Goal: Transaction & Acquisition: Purchase product/service

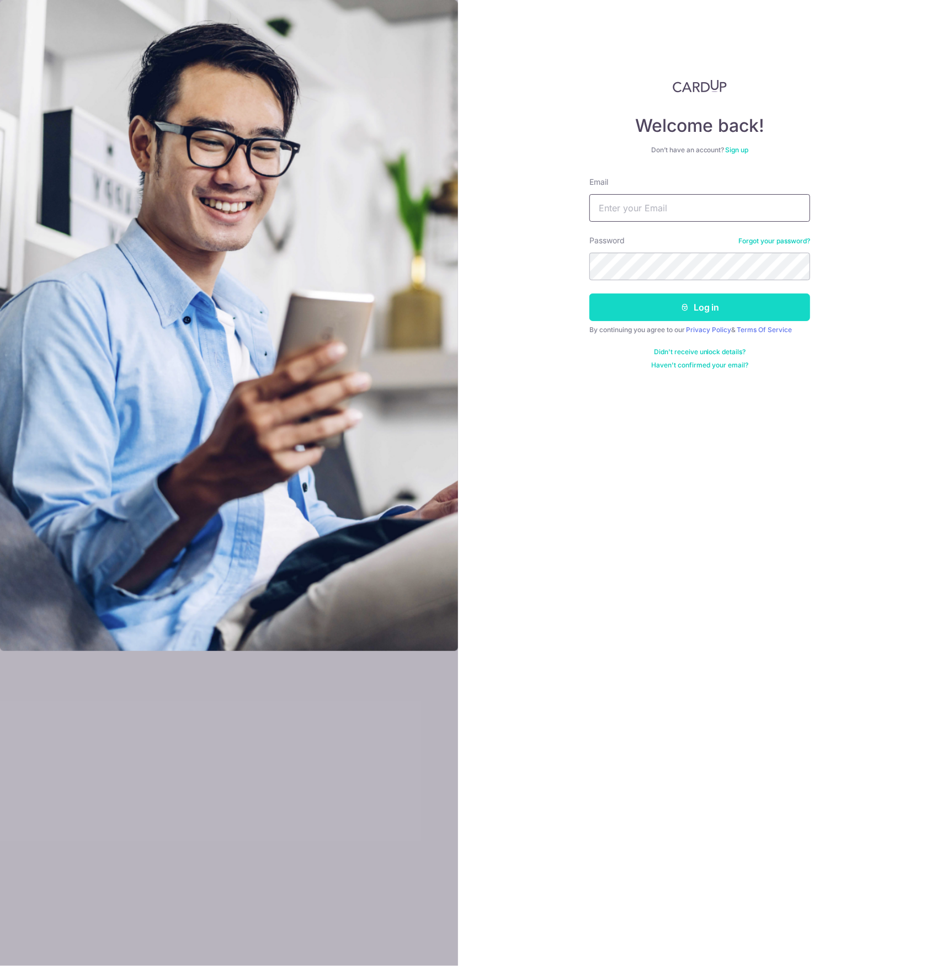
type input "takeiteasy_14@yahoo.com.sg"
click at [673, 305] on button "Log in" at bounding box center [699, 308] width 221 height 28
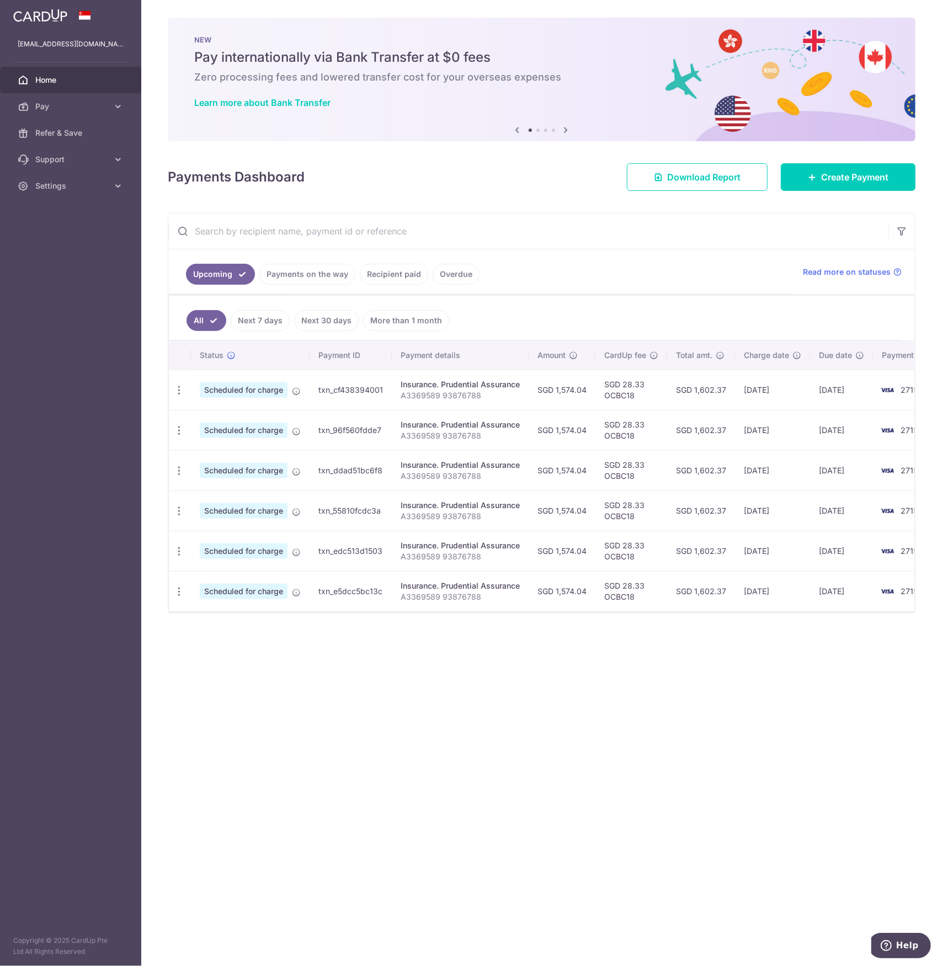
click at [51, 81] on span "Home" at bounding box center [71, 79] width 73 height 11
click at [49, 106] on span "Pay" at bounding box center [71, 106] width 73 height 11
click at [829, 178] on span "Create Payment" at bounding box center [854, 176] width 67 height 13
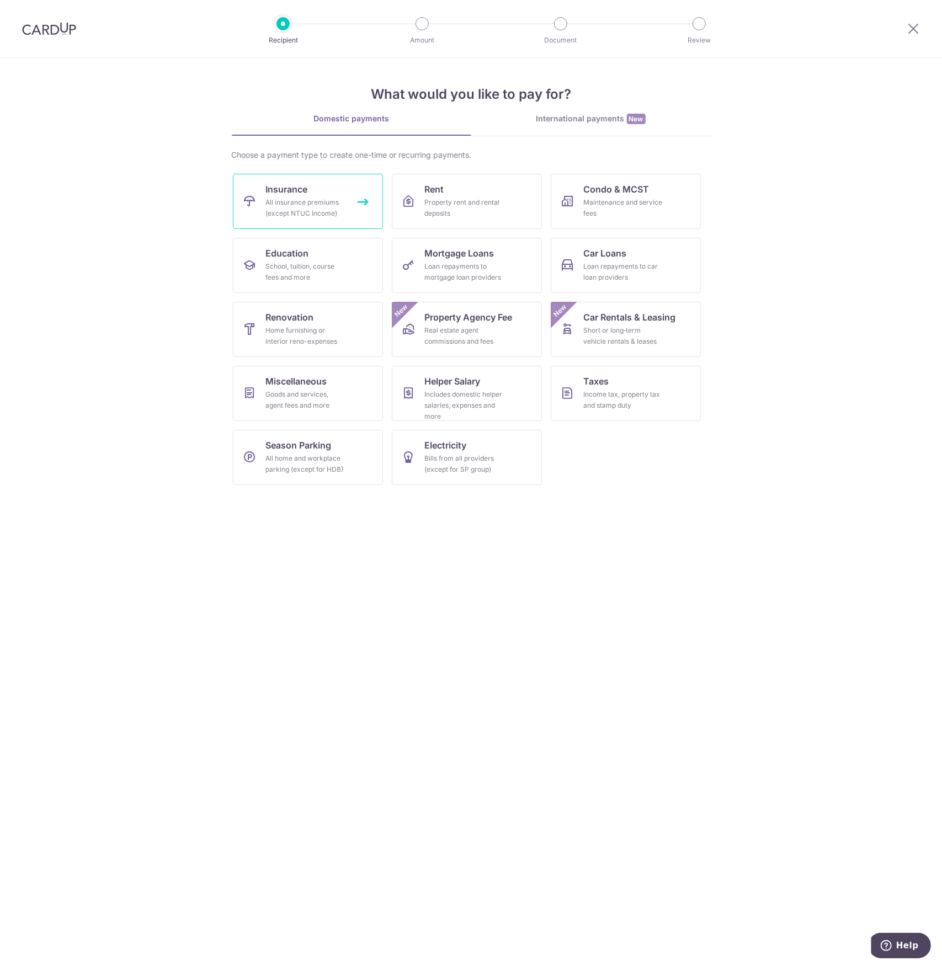
click at [327, 198] on div "All insurance premiums (except NTUC Income)" at bounding box center [305, 208] width 79 height 22
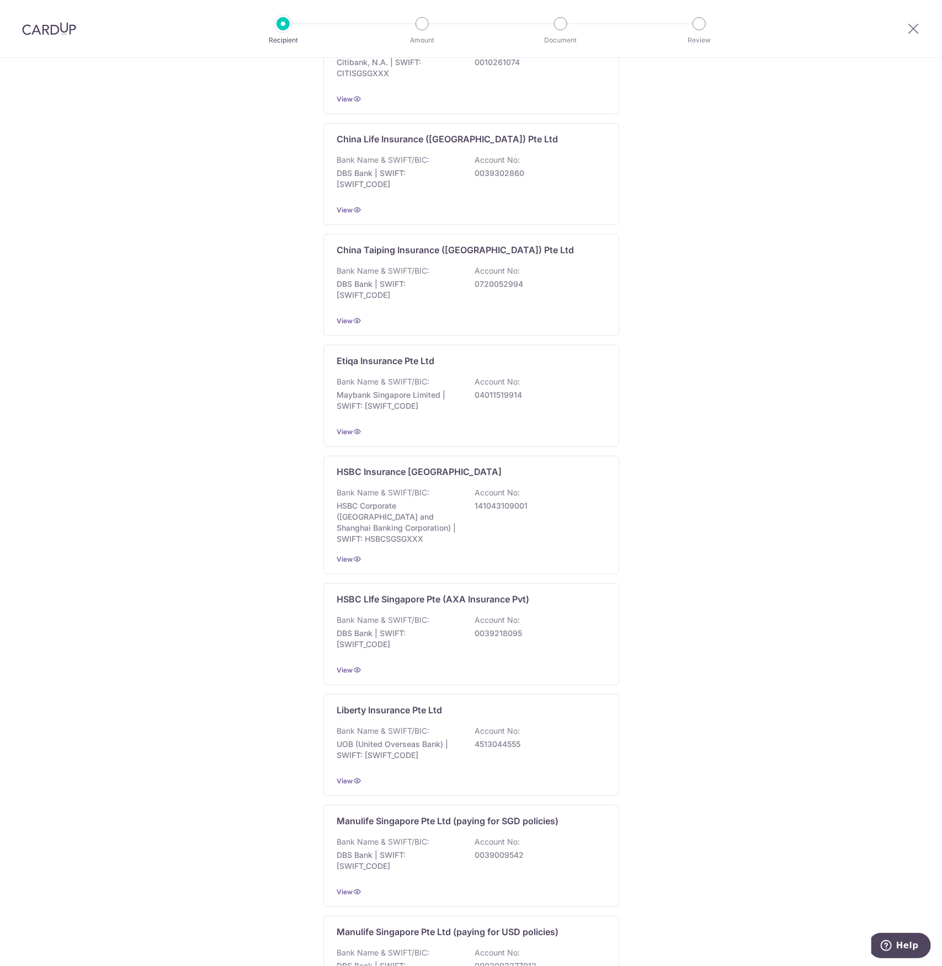
scroll to position [534, 0]
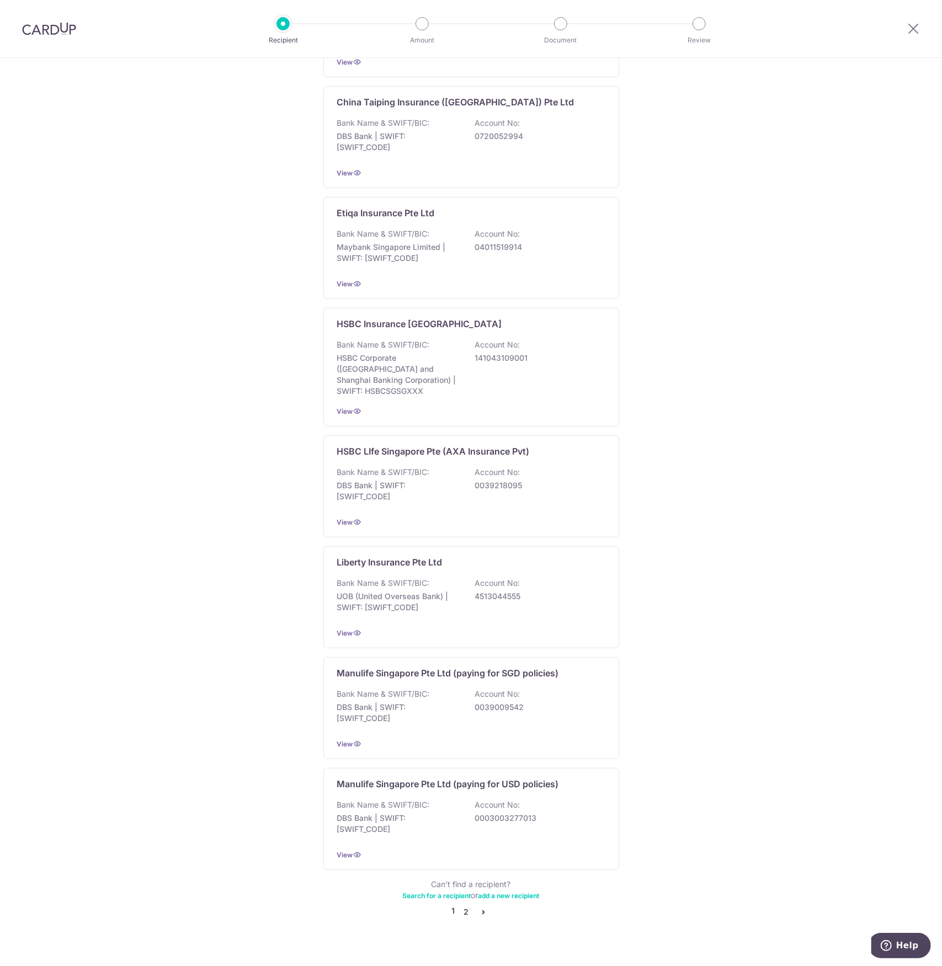
click at [464, 905] on link "2" at bounding box center [466, 911] width 13 height 13
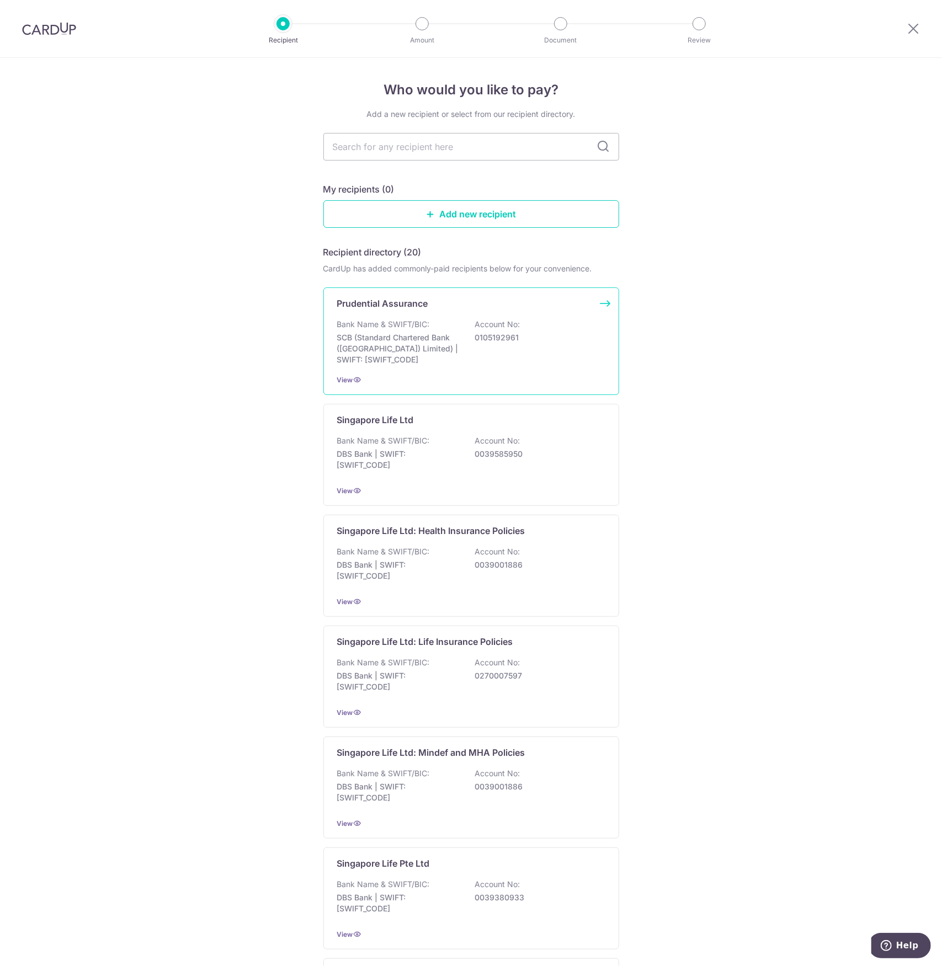
click at [452, 353] on p "SCB (Standard Chartered Bank ([GEOGRAPHIC_DATA]) Limited) | SWIFT: [SWIFT_CODE]" at bounding box center [399, 348] width 124 height 33
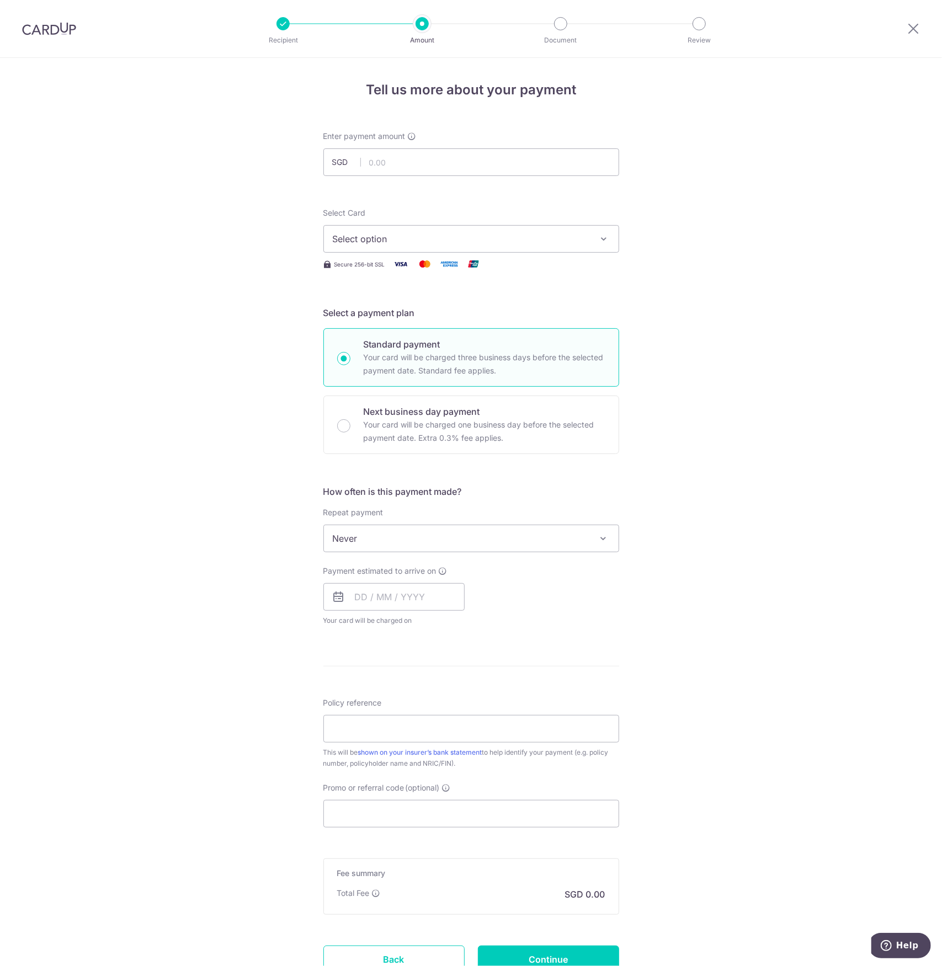
click at [557, 238] on span "Select option" at bounding box center [461, 238] width 257 height 13
click at [407, 312] on span "**** 2715" at bounding box center [471, 317] width 277 height 13
click at [428, 167] on input "text" at bounding box center [471, 162] width 296 height 28
type input "12,002.87"
click at [57, 29] on img at bounding box center [49, 28] width 54 height 13
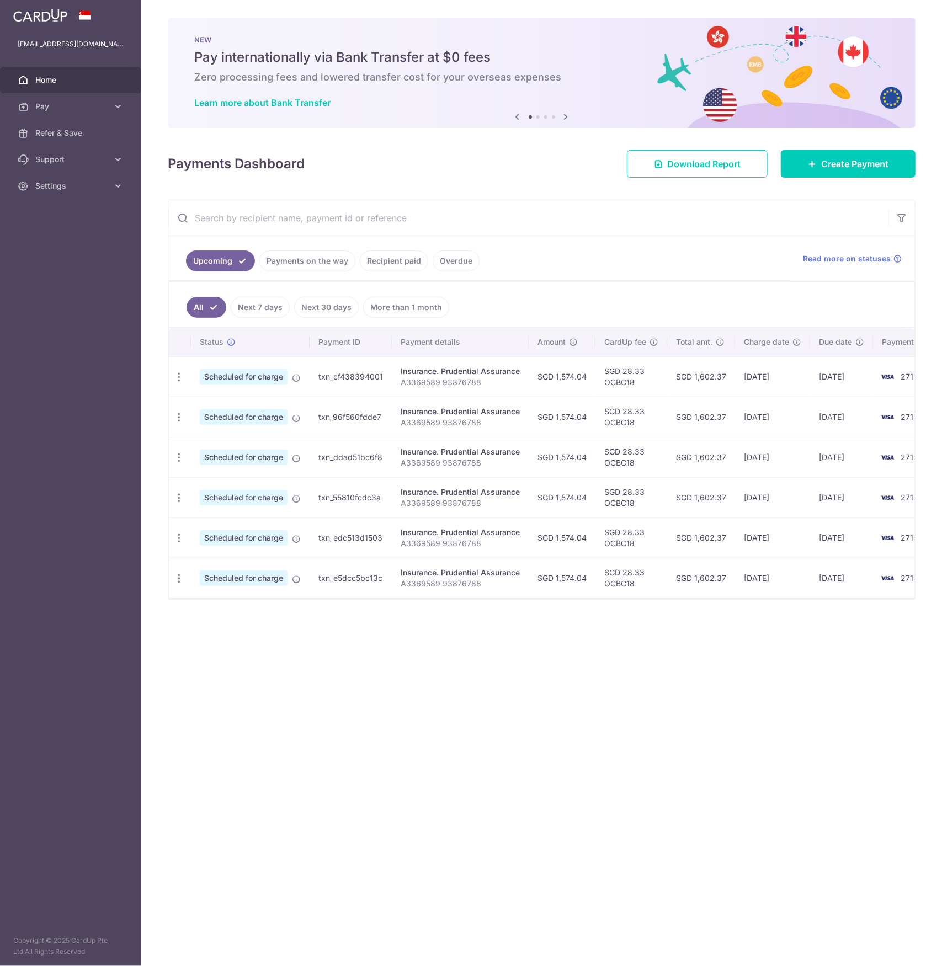
drag, startPoint x: 637, startPoint y: 233, endPoint x: 654, endPoint y: 220, distance: 22.4
click at [637, 233] on input "text" at bounding box center [528, 217] width 720 height 35
click at [803, 173] on link "Create Payment" at bounding box center [848, 164] width 135 height 28
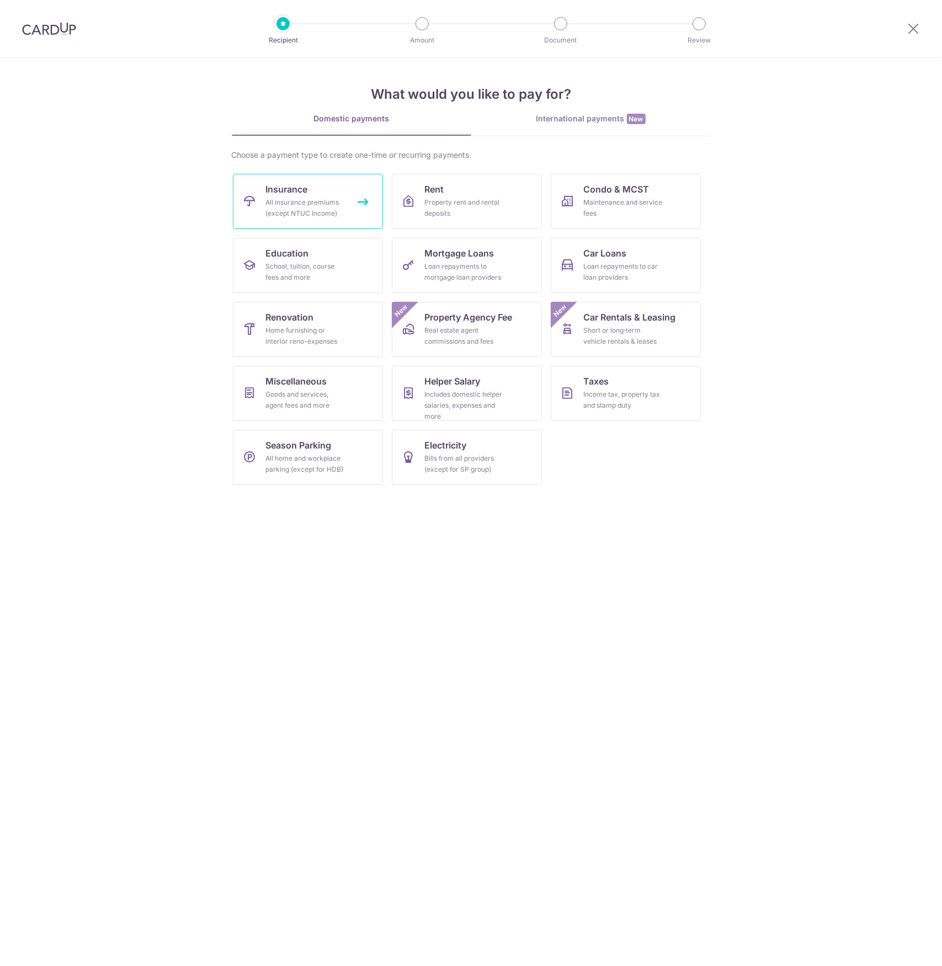
click at [309, 202] on div "All insurance premiums (except NTUC Income)" at bounding box center [305, 208] width 79 height 22
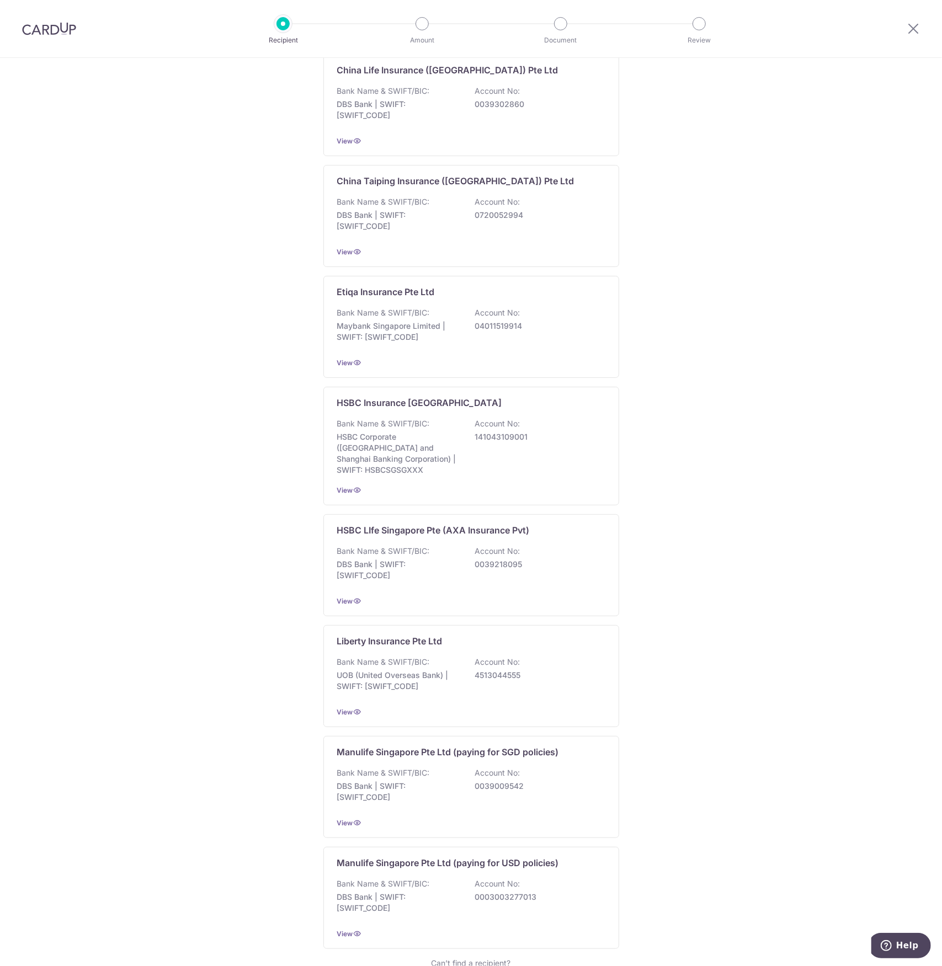
scroll to position [534, 0]
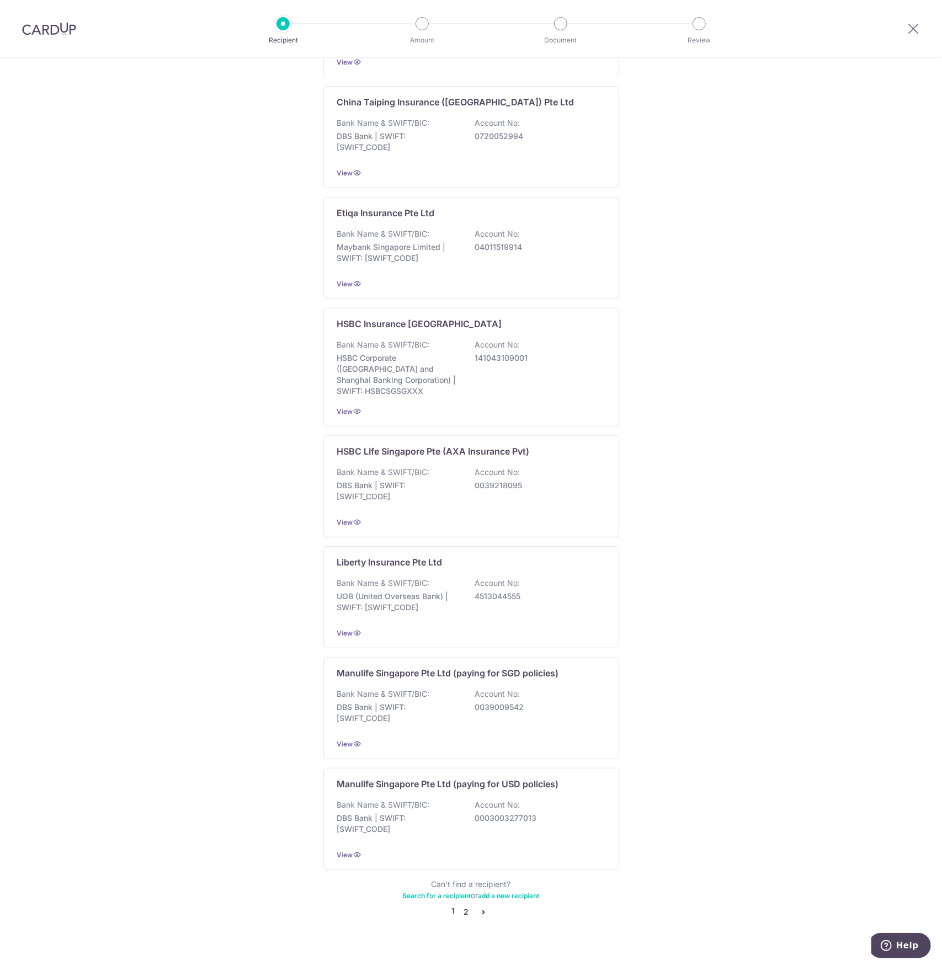
click at [466, 905] on link "2" at bounding box center [466, 911] width 13 height 13
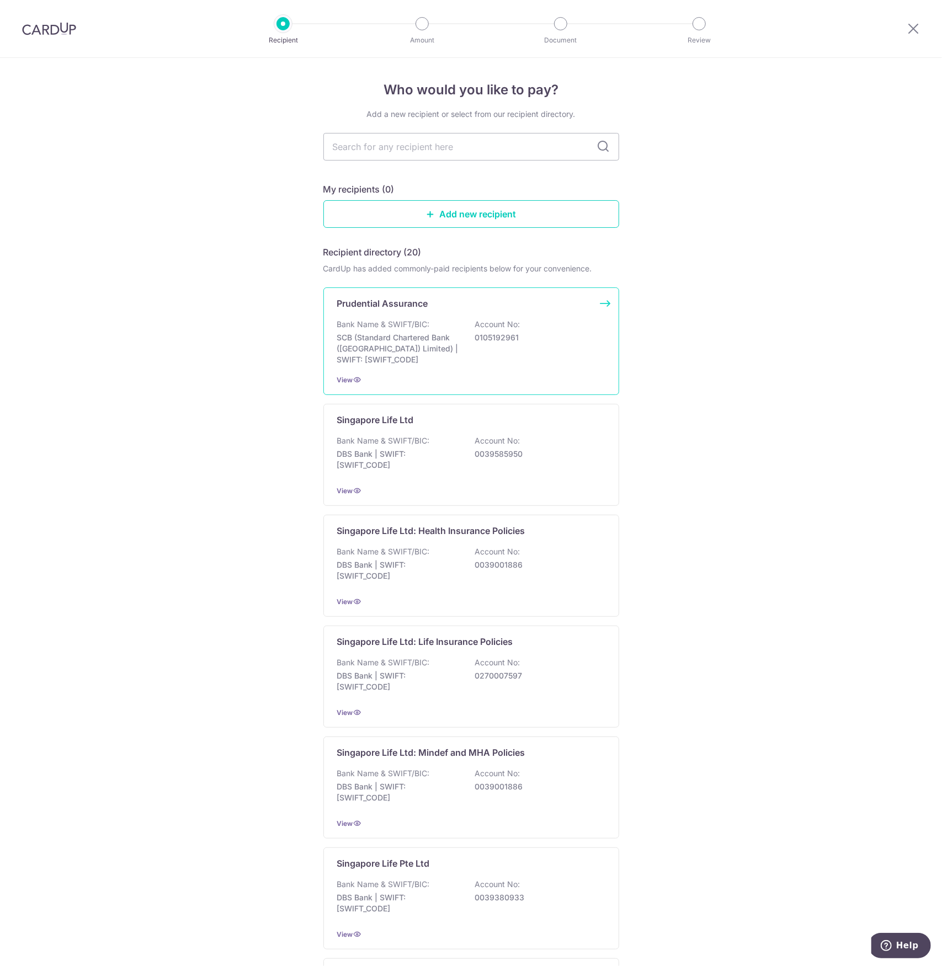
click at [377, 303] on p "Prudential Assurance" at bounding box center [382, 303] width 91 height 13
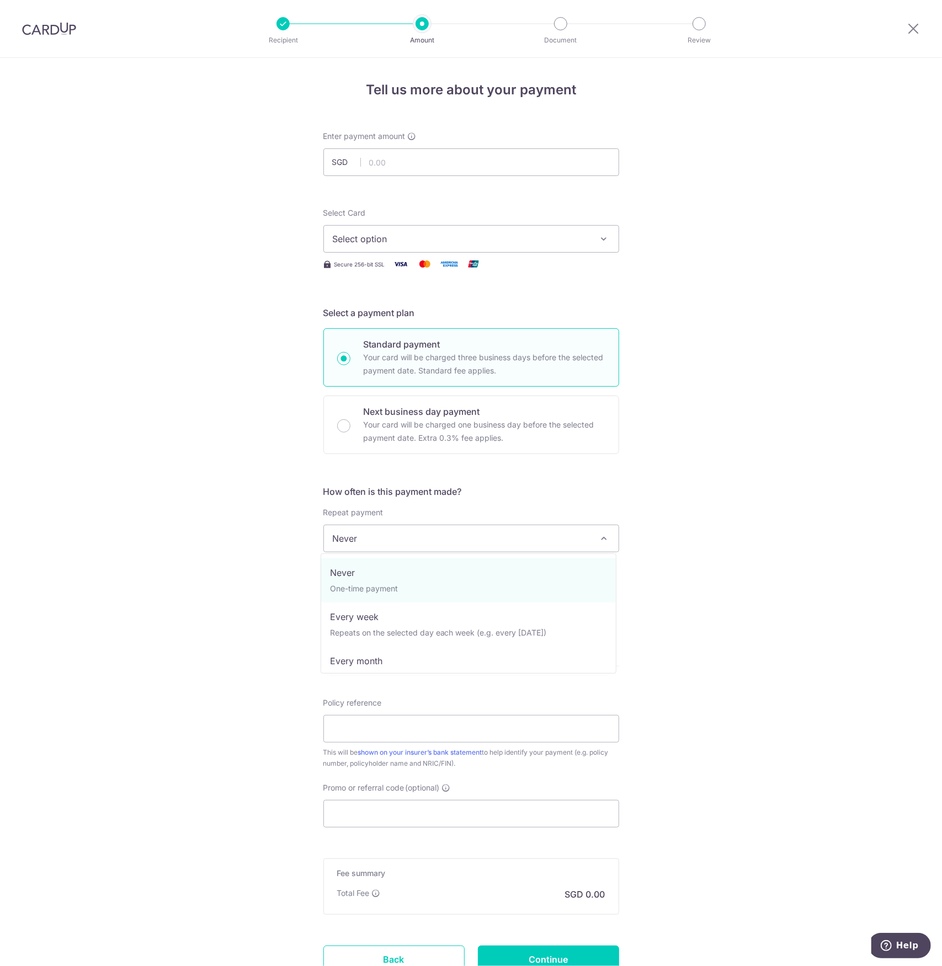
click at [348, 539] on span "Never" at bounding box center [471, 538] width 295 height 26
click at [675, 519] on div "Tell us more about your payment Enter payment amount SGD Select Card Select opt…" at bounding box center [471, 557] width 942 height 998
click at [479, 534] on span "Never" at bounding box center [471, 538] width 295 height 26
click at [554, 542] on span "Never" at bounding box center [471, 538] width 295 height 26
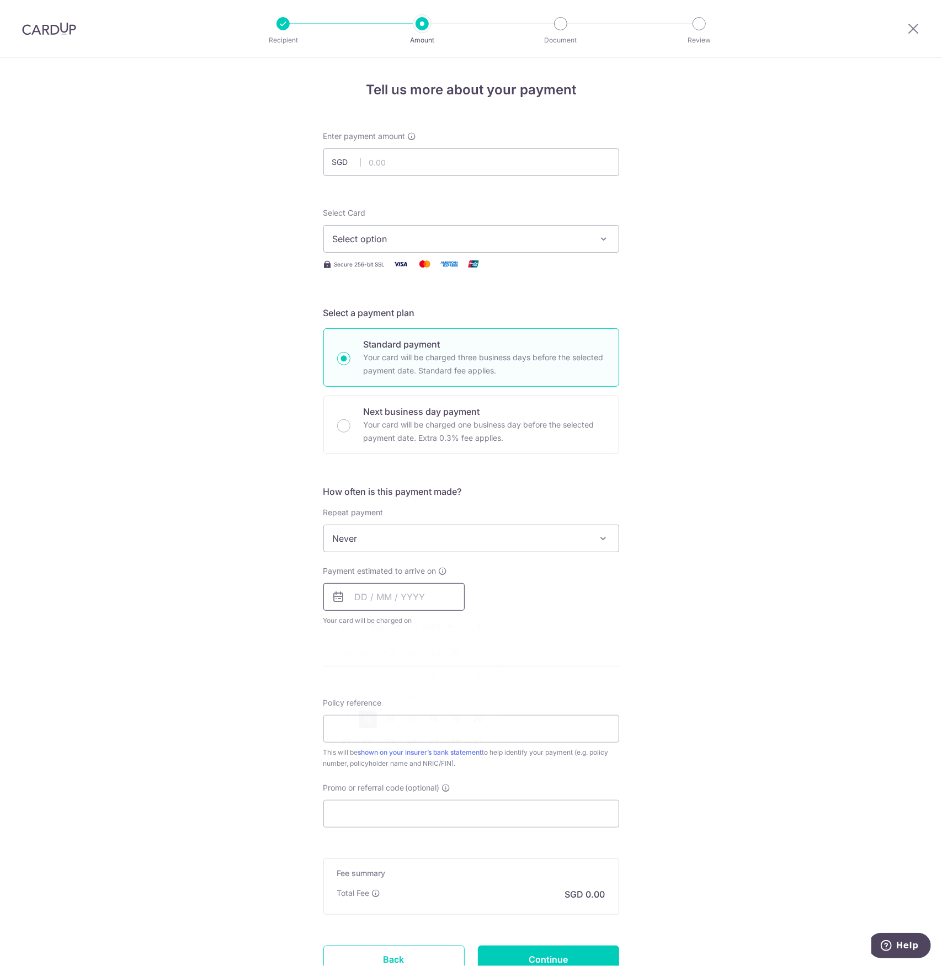
click at [357, 595] on input "text" at bounding box center [393, 597] width 141 height 28
click at [666, 595] on div "Tell us more about your payment Enter payment amount SGD Select Card Select opt…" at bounding box center [471, 557] width 942 height 998
click at [350, 599] on input "text" at bounding box center [393, 597] width 141 height 28
click at [369, 719] on link "15" at bounding box center [368, 720] width 18 height 18
type input "[DATE]"
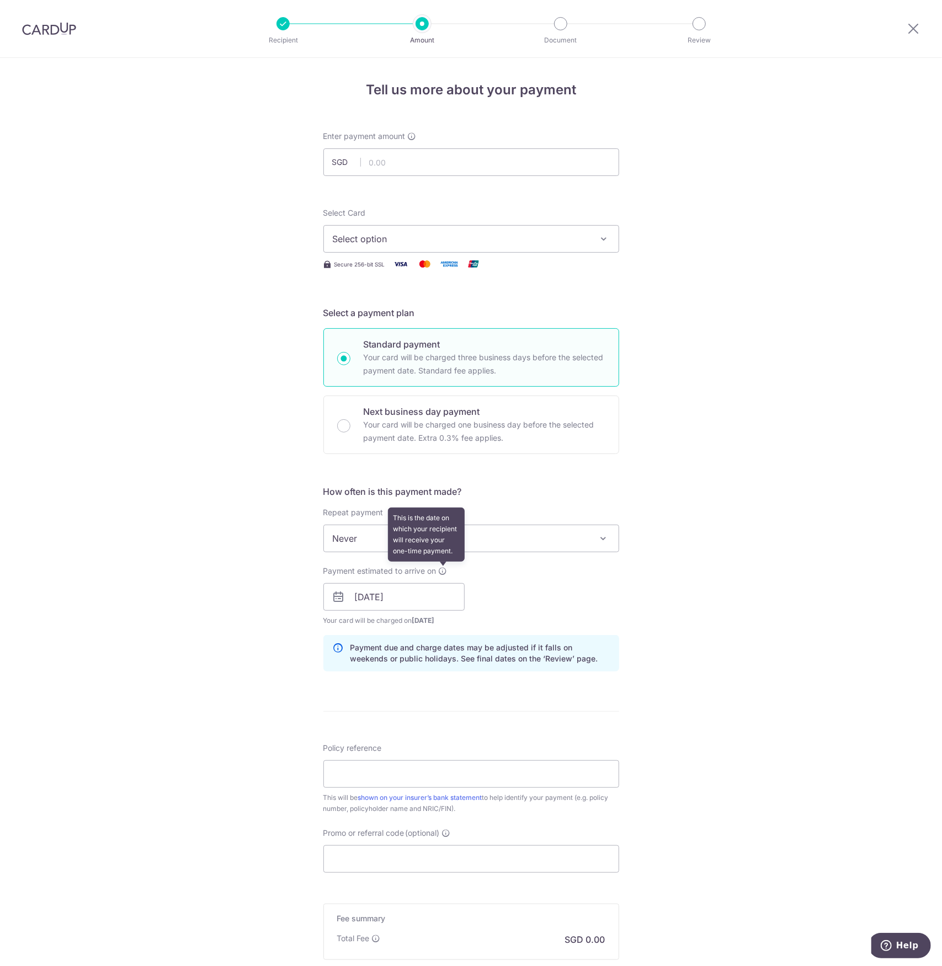
click at [439, 569] on icon at bounding box center [443, 571] width 9 height 9
click at [444, 162] on input "text" at bounding box center [471, 162] width 296 height 28
type input "12,002.87"
click at [385, 237] on span "Select option" at bounding box center [461, 238] width 257 height 13
click at [370, 313] on span "**** 2715" at bounding box center [379, 317] width 40 height 13
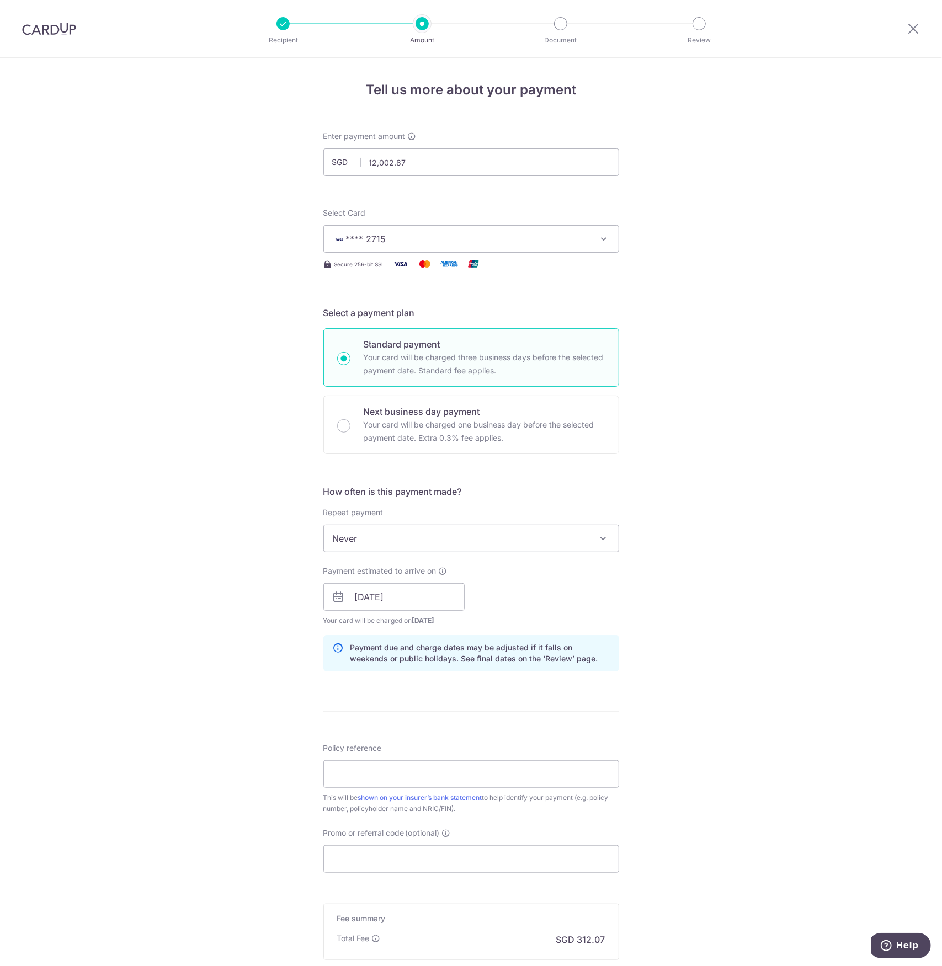
click at [499, 530] on span "Never" at bounding box center [471, 538] width 295 height 26
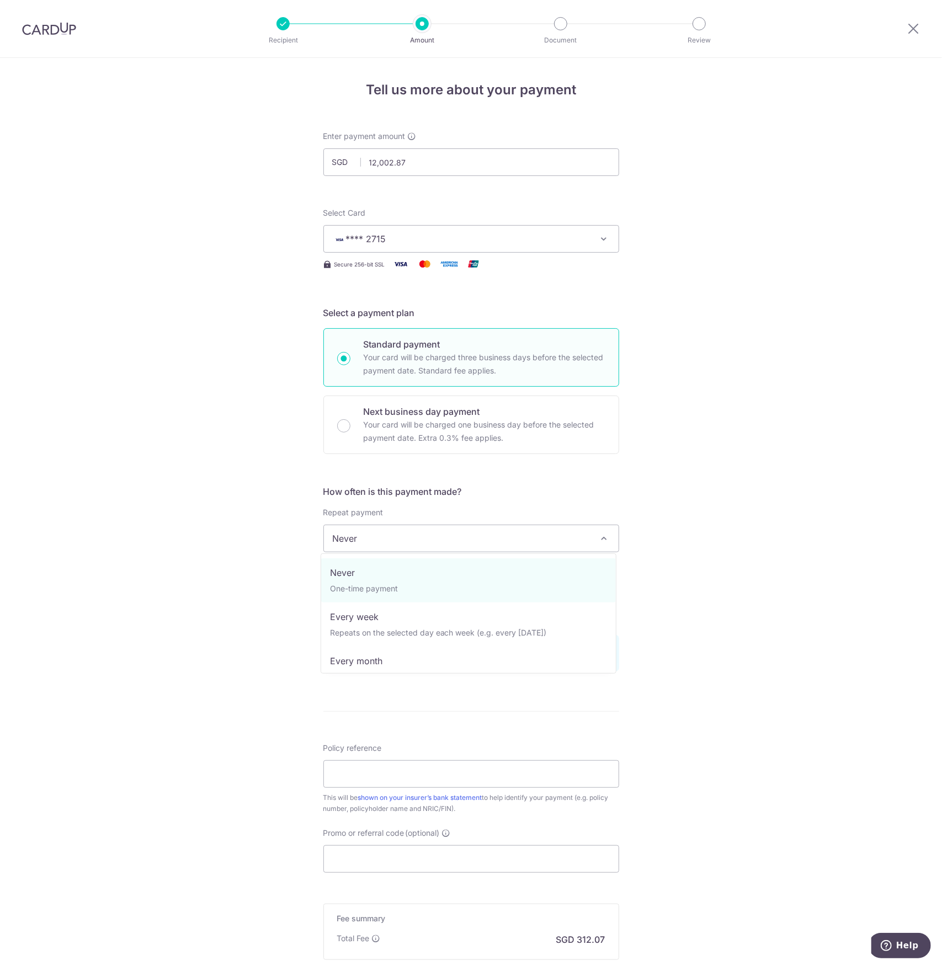
click at [724, 479] on div "Tell us more about your payment Enter payment amount SGD 12,002.87 12002.87 Sel…" at bounding box center [471, 579] width 942 height 1043
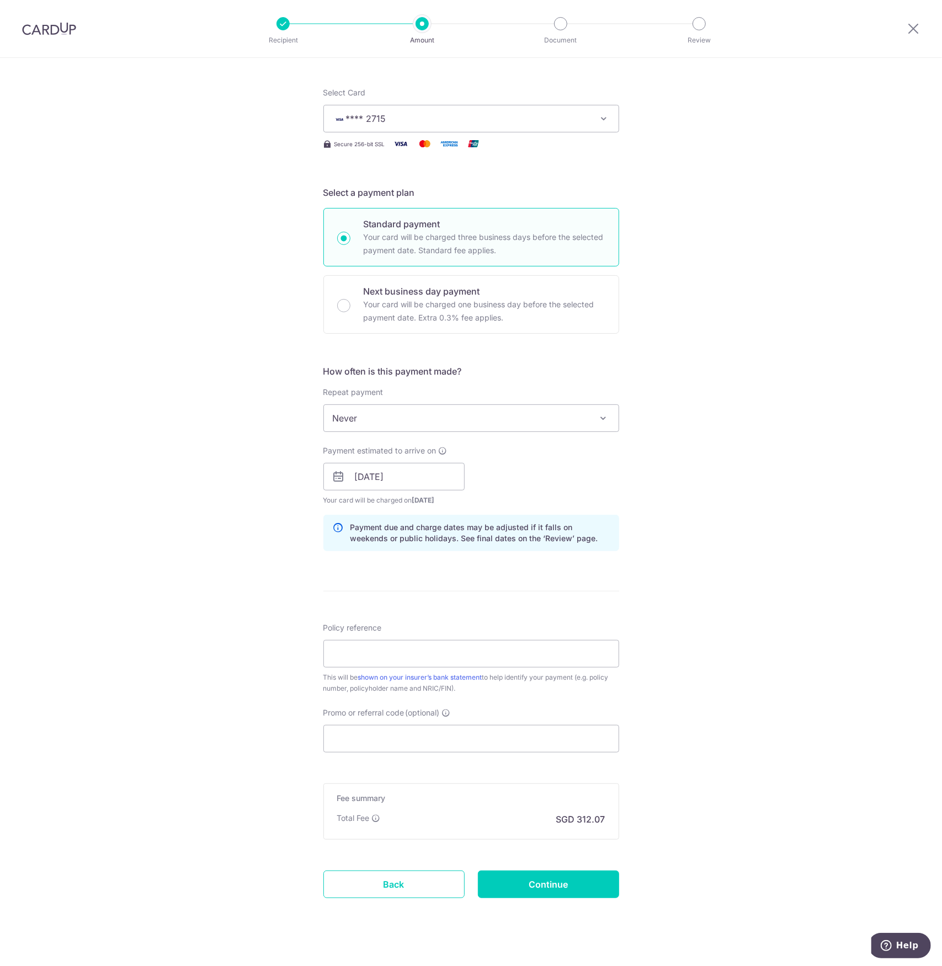
scroll to position [132, 0]
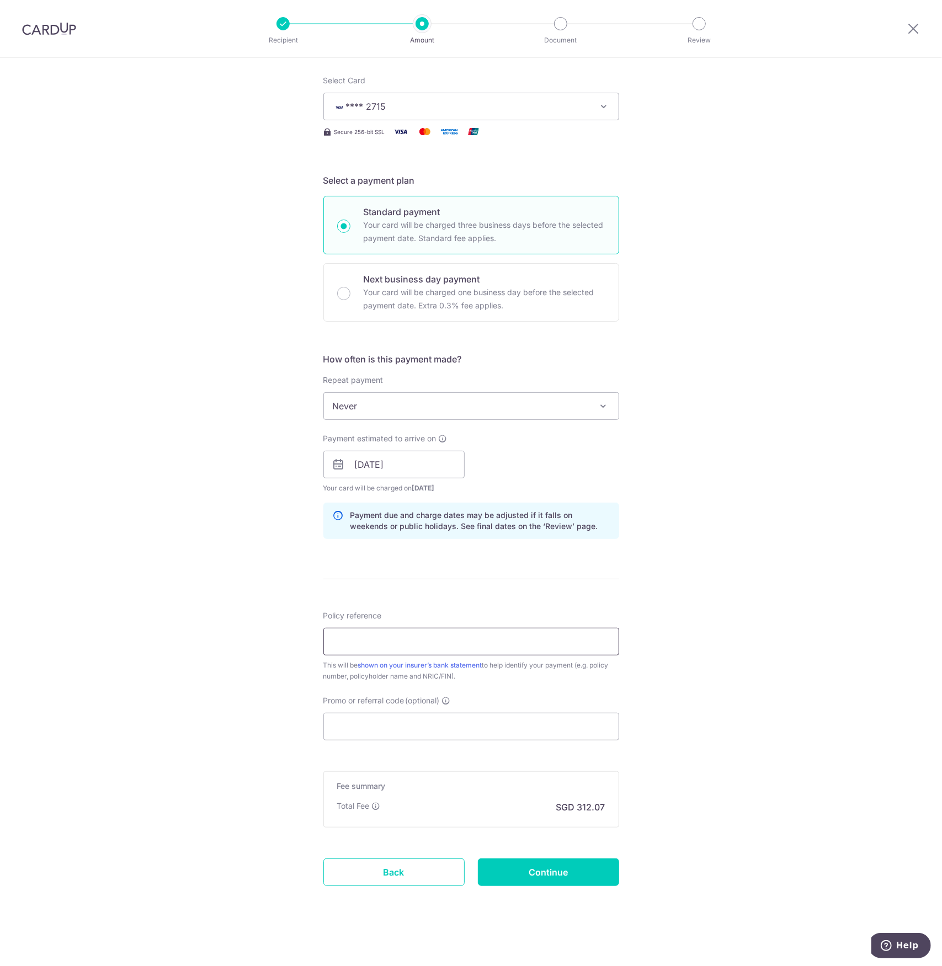
click at [406, 633] on input "Policy reference" at bounding box center [471, 642] width 296 height 28
paste input "79326923"
click at [360, 721] on input "Promo or referral code (optional)" at bounding box center [471, 727] width 296 height 28
click at [398, 645] on input "79326923" at bounding box center [471, 642] width 296 height 28
type input "79326923 93876788"
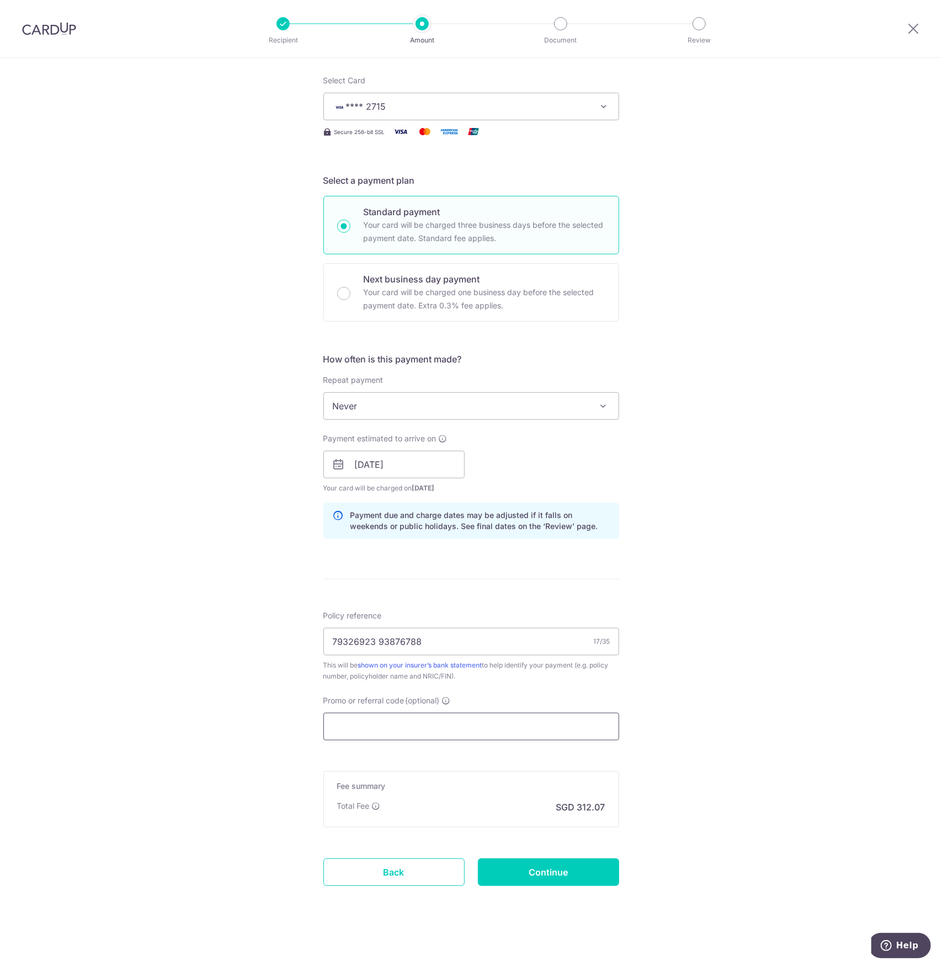
click at [387, 729] on input "Promo or referral code (optional)" at bounding box center [471, 727] width 296 height 28
paste input "OCBC195"
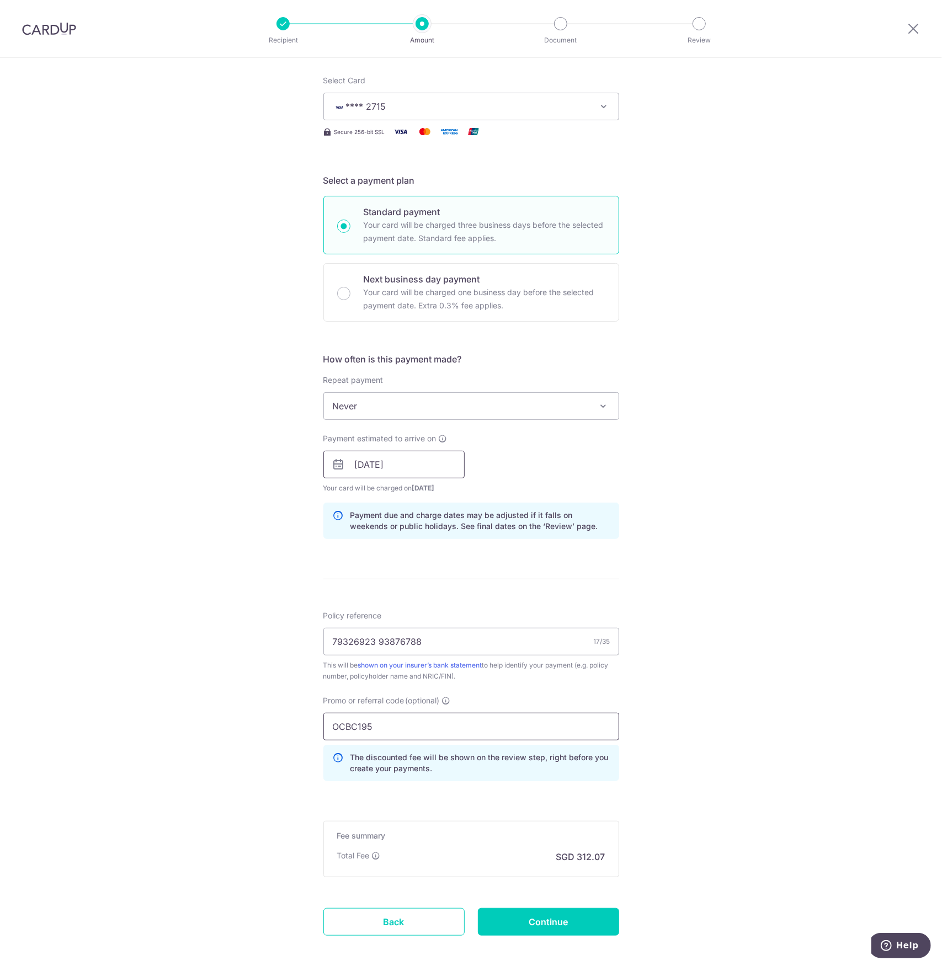
type input "OCBC195"
click at [426, 463] on input "15/09/2025" at bounding box center [393, 465] width 141 height 28
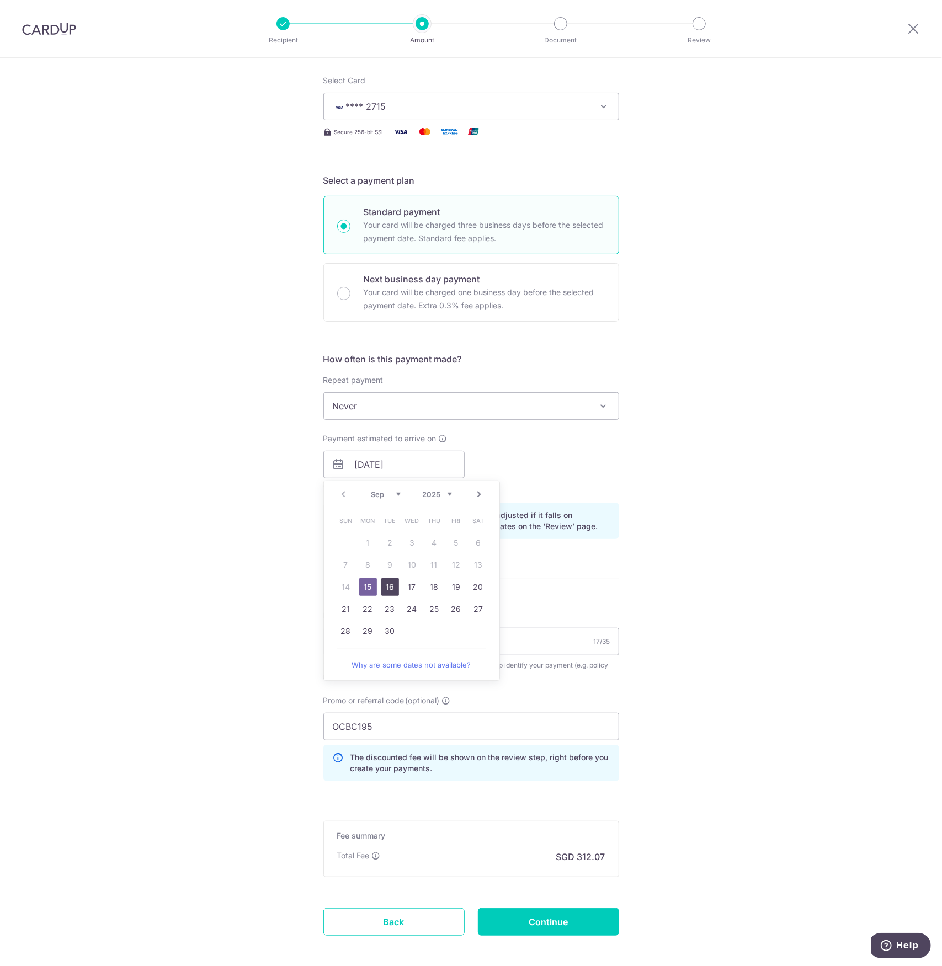
click at [384, 585] on link "16" at bounding box center [390, 587] width 18 height 18
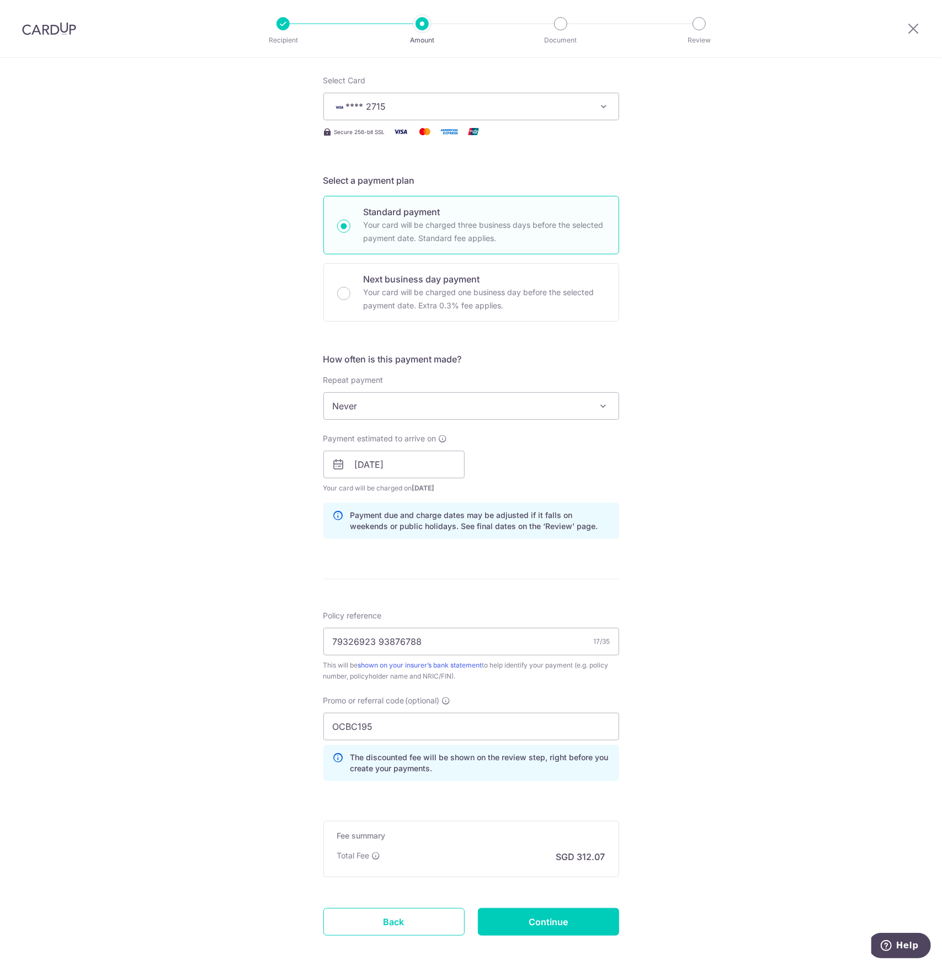
click at [696, 758] on div "Tell us more about your payment Enter payment amount SGD 12,002.87 12002.87 Sel…" at bounding box center [471, 472] width 942 height 1093
click at [419, 458] on input "16/09/2025" at bounding box center [393, 465] width 141 height 28
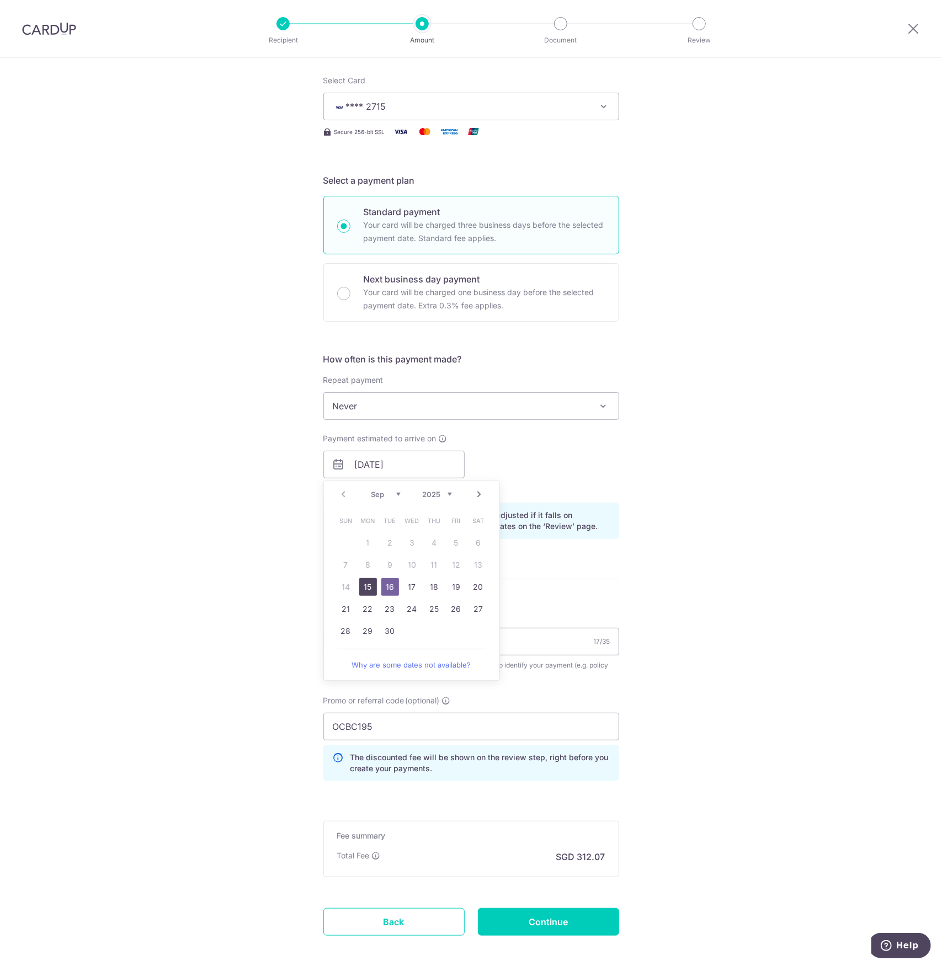
click at [363, 583] on link "15" at bounding box center [368, 587] width 18 height 18
type input "15/09/2025"
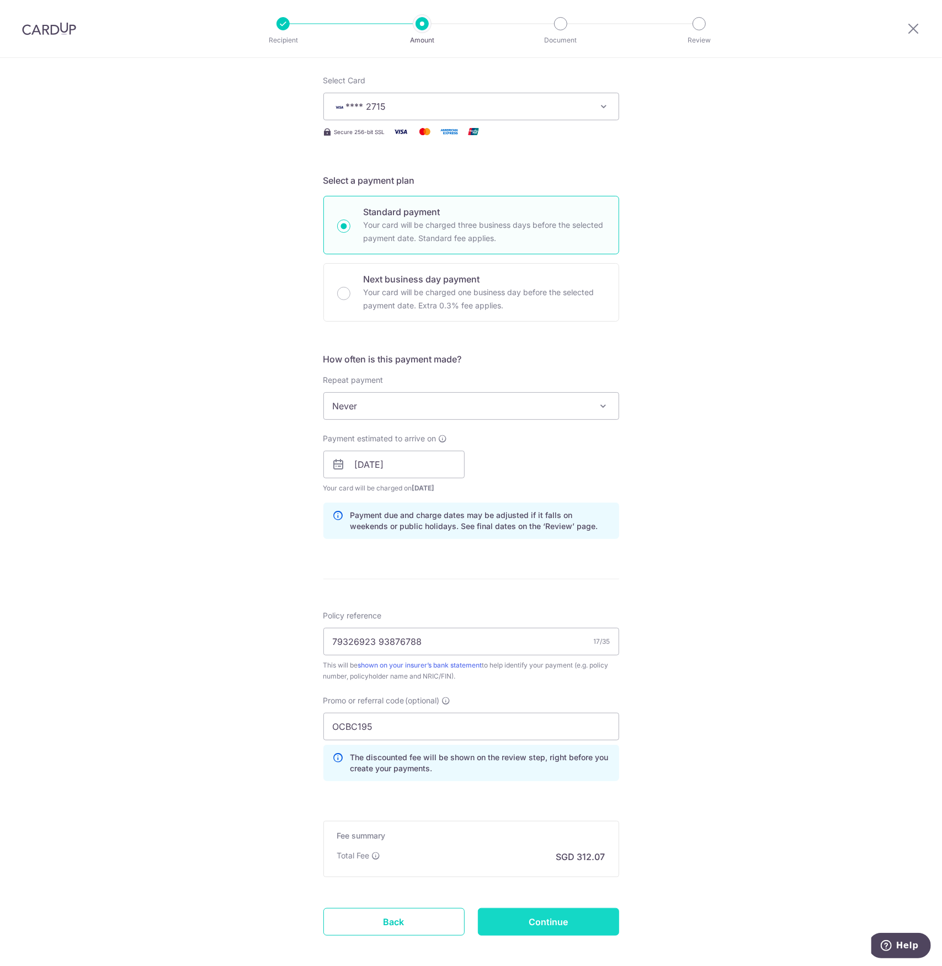
click at [535, 919] on input "Continue" at bounding box center [548, 922] width 141 height 28
type input "Create Schedule"
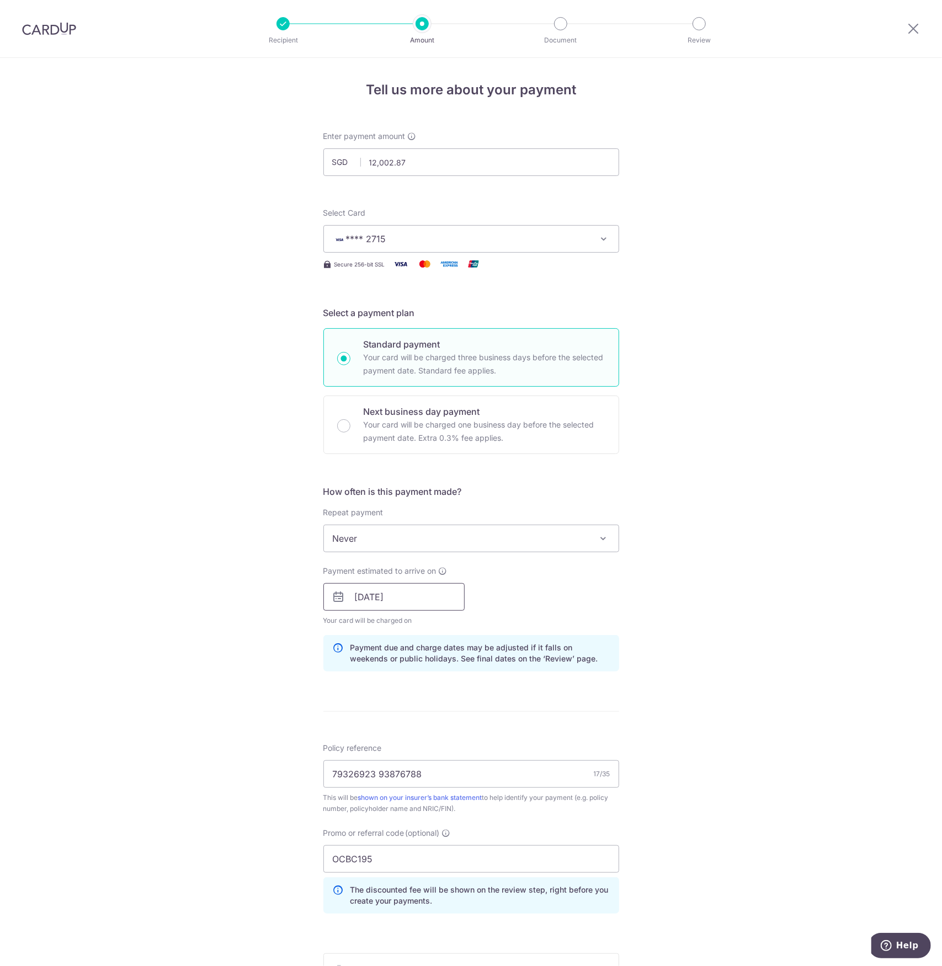
click at [391, 594] on input "[DATE]" at bounding box center [393, 597] width 141 height 28
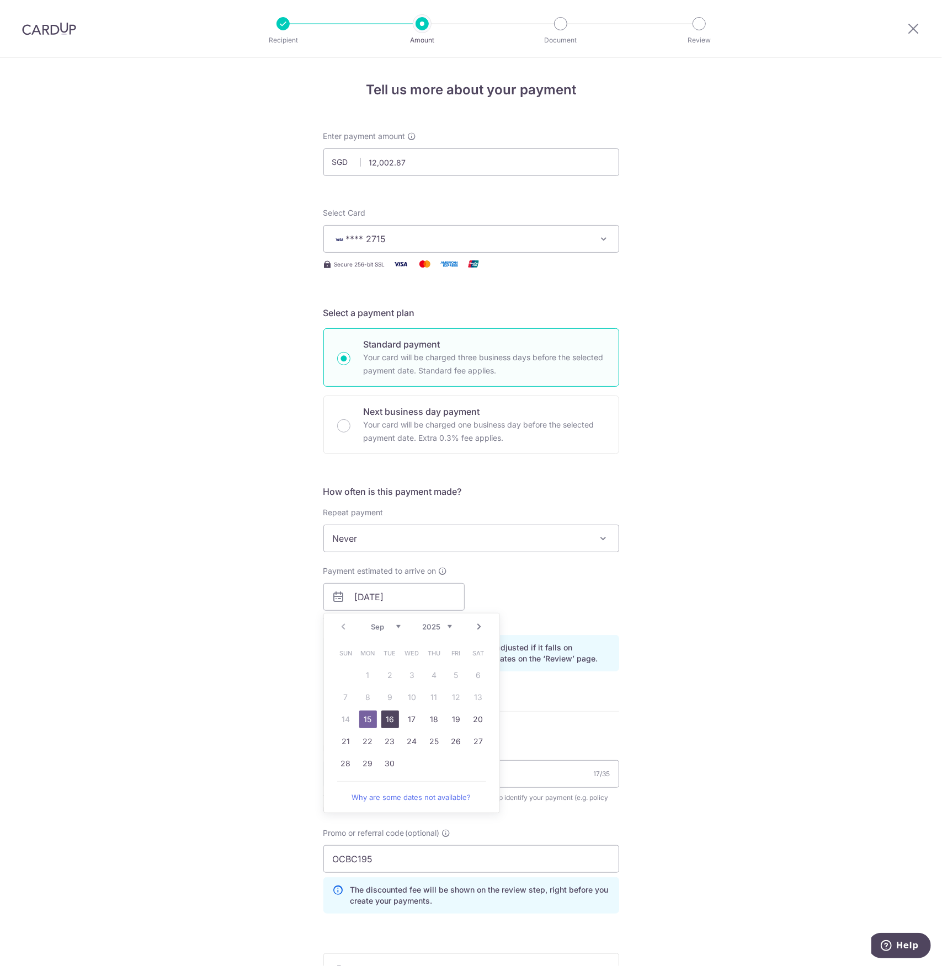
click at [385, 722] on link "16" at bounding box center [390, 720] width 18 height 18
type input "[DATE]"
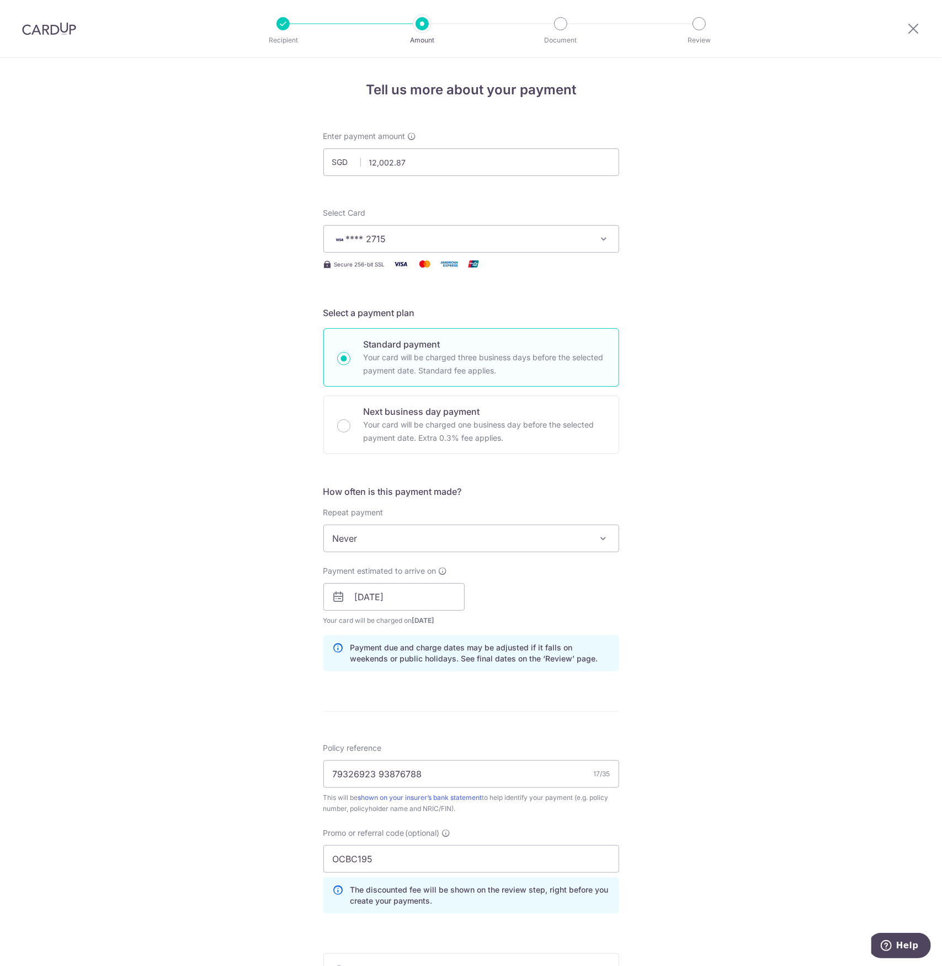
click at [688, 637] on div "Tell us more about your payment Enter payment amount SGD 12,002.87 12002.87 Sel…" at bounding box center [471, 604] width 942 height 1093
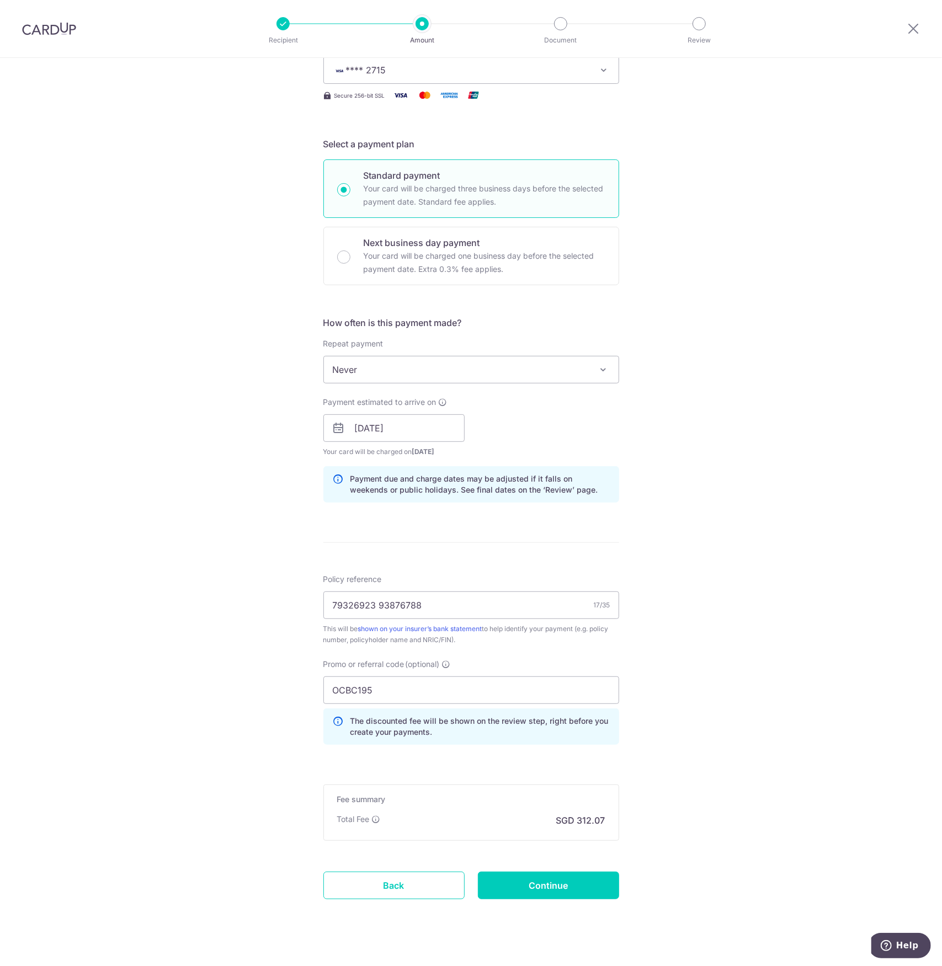
scroll to position [182, 0]
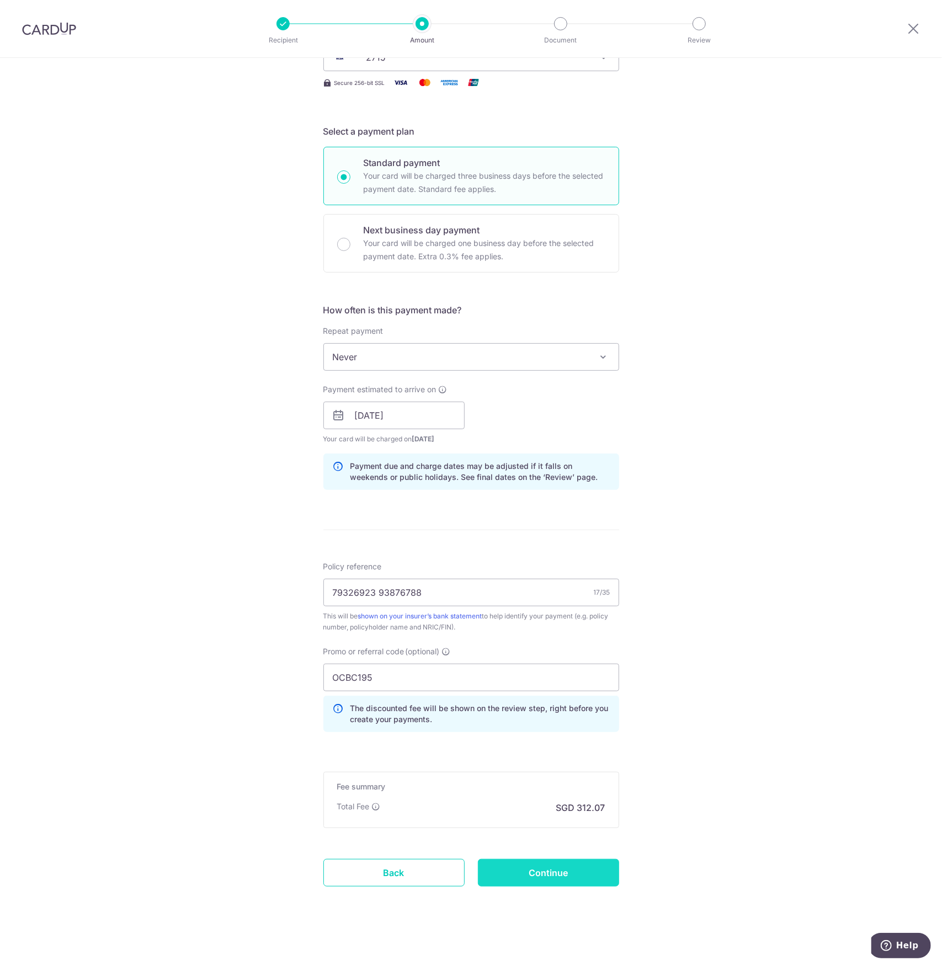
click at [517, 870] on input "Continue" at bounding box center [548, 873] width 141 height 28
type input "Update Schedule"
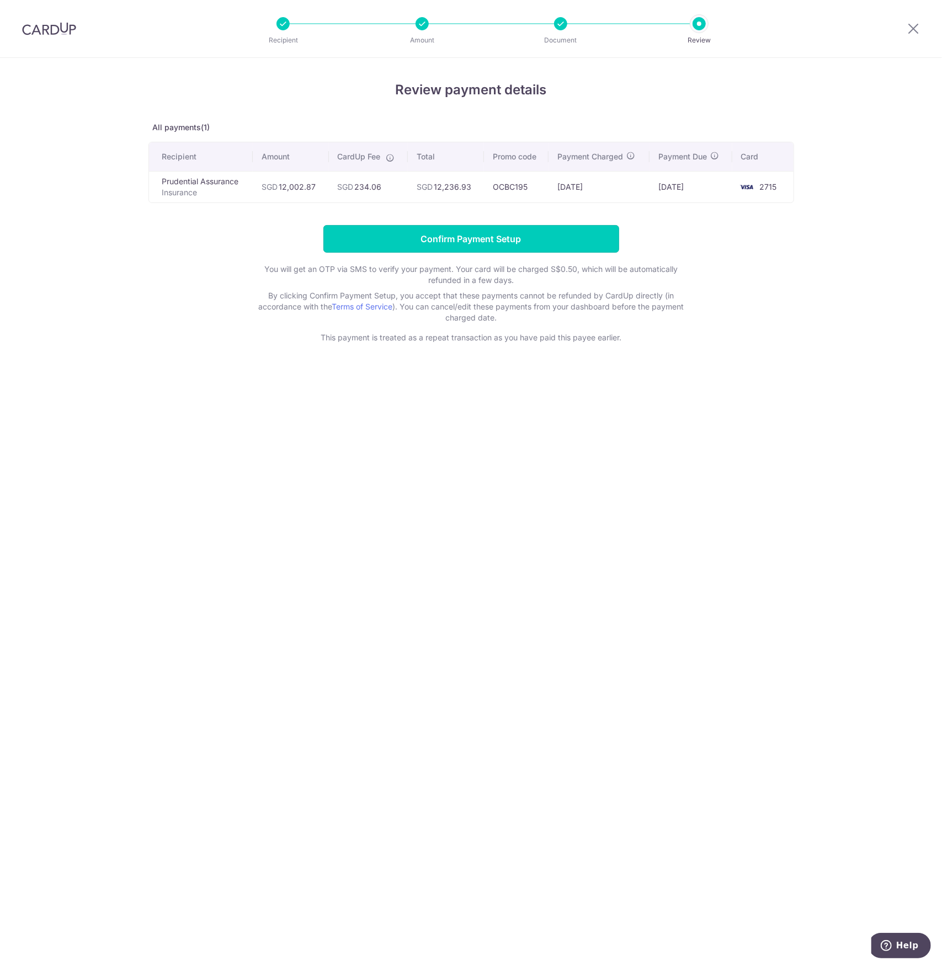
drag, startPoint x: 465, startPoint y: 241, endPoint x: 536, endPoint y: 506, distance: 274.4
click at [536, 506] on div "Review payment details All payments(1) Recipient Amount CardUp Fee Total Promo …" at bounding box center [471, 512] width 942 height 908
click at [472, 184] on td "SGD 12,236.93" at bounding box center [446, 186] width 76 height 31
drag, startPoint x: 317, startPoint y: 184, endPoint x: 279, endPoint y: 185, distance: 37.5
click at [279, 185] on td "SGD 12,002.87" at bounding box center [291, 186] width 76 height 31
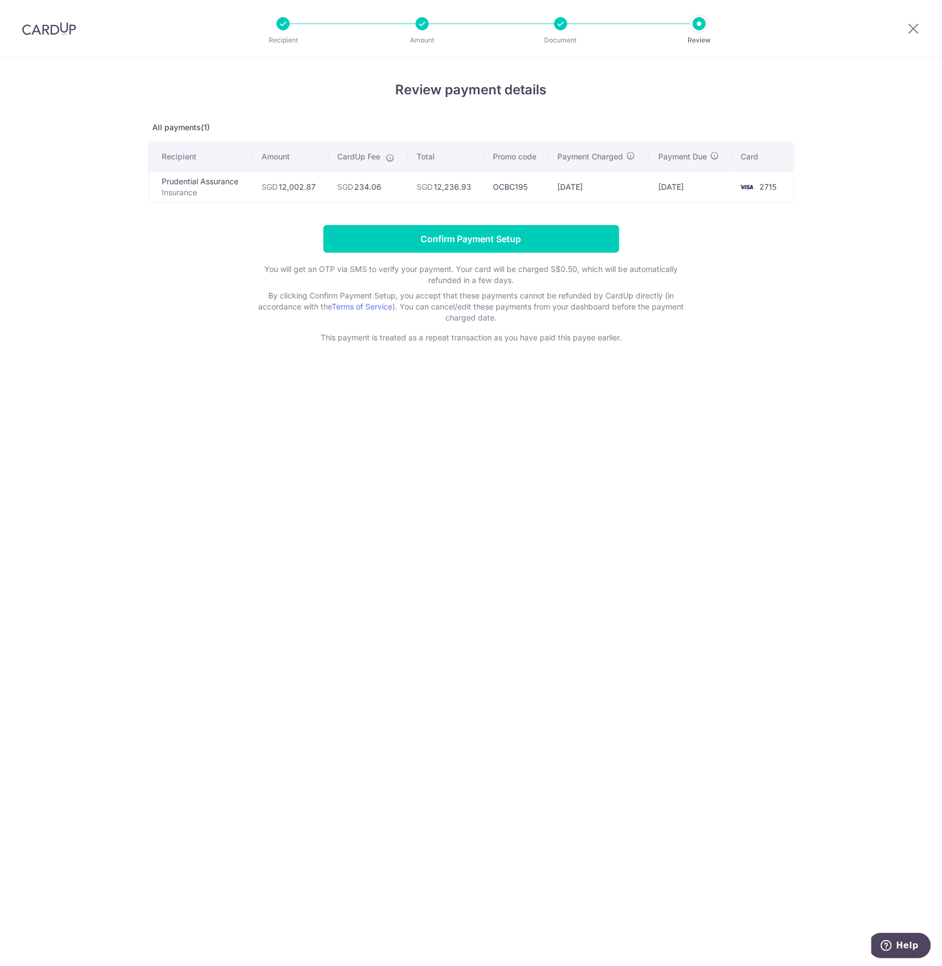
copy td "12,002.87"
drag, startPoint x: 838, startPoint y: 278, endPoint x: 833, endPoint y: 272, distance: 7.5
click at [836, 275] on div "Review payment details All payments(1) Recipient Amount CardUp Fee Total Promo …" at bounding box center [471, 512] width 942 height 908
click at [433, 229] on input "Confirm Payment Setup" at bounding box center [471, 239] width 296 height 28
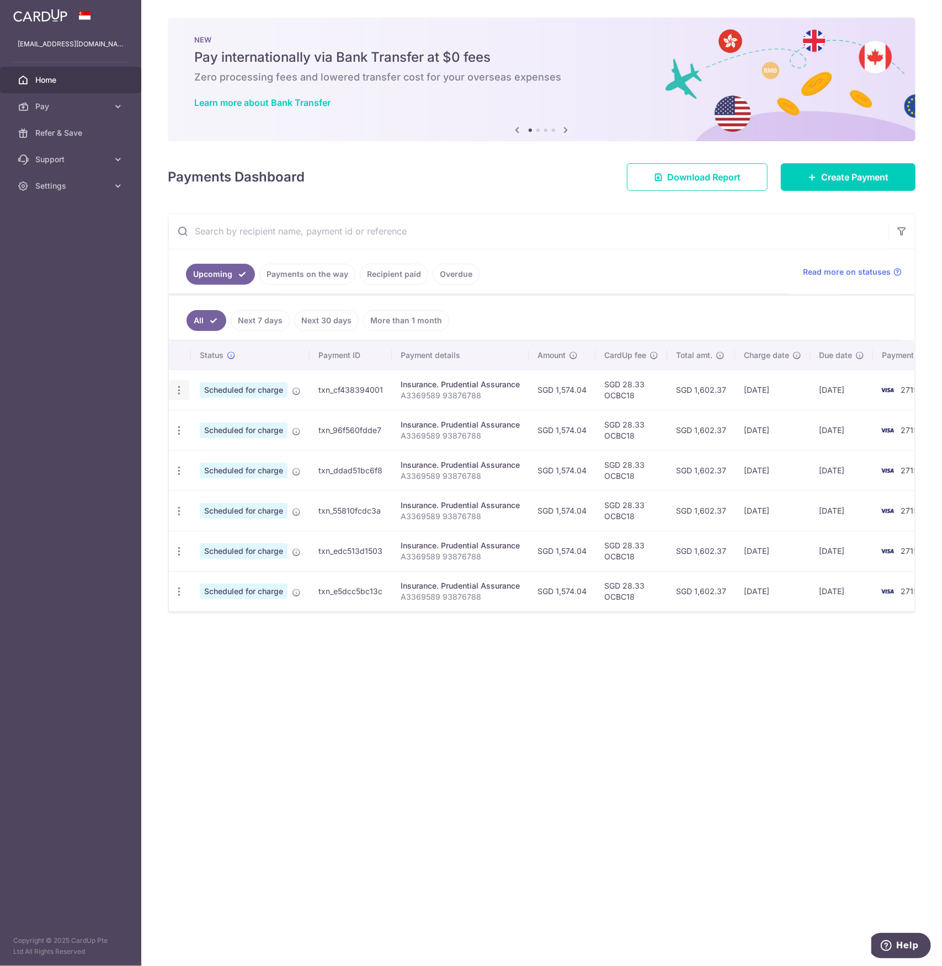
click at [180, 389] on icon "button" at bounding box center [179, 391] width 12 height 12
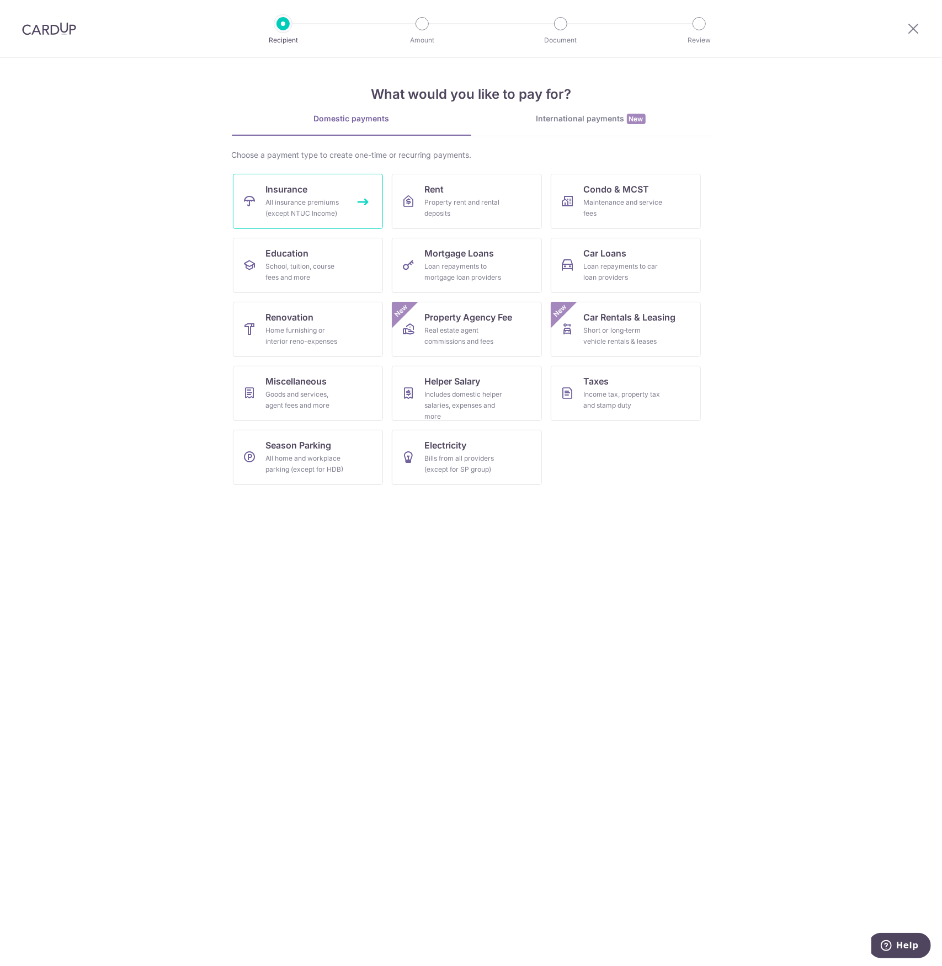
click at [300, 198] on div "All insurance premiums (except NTUC Income)" at bounding box center [305, 208] width 79 height 22
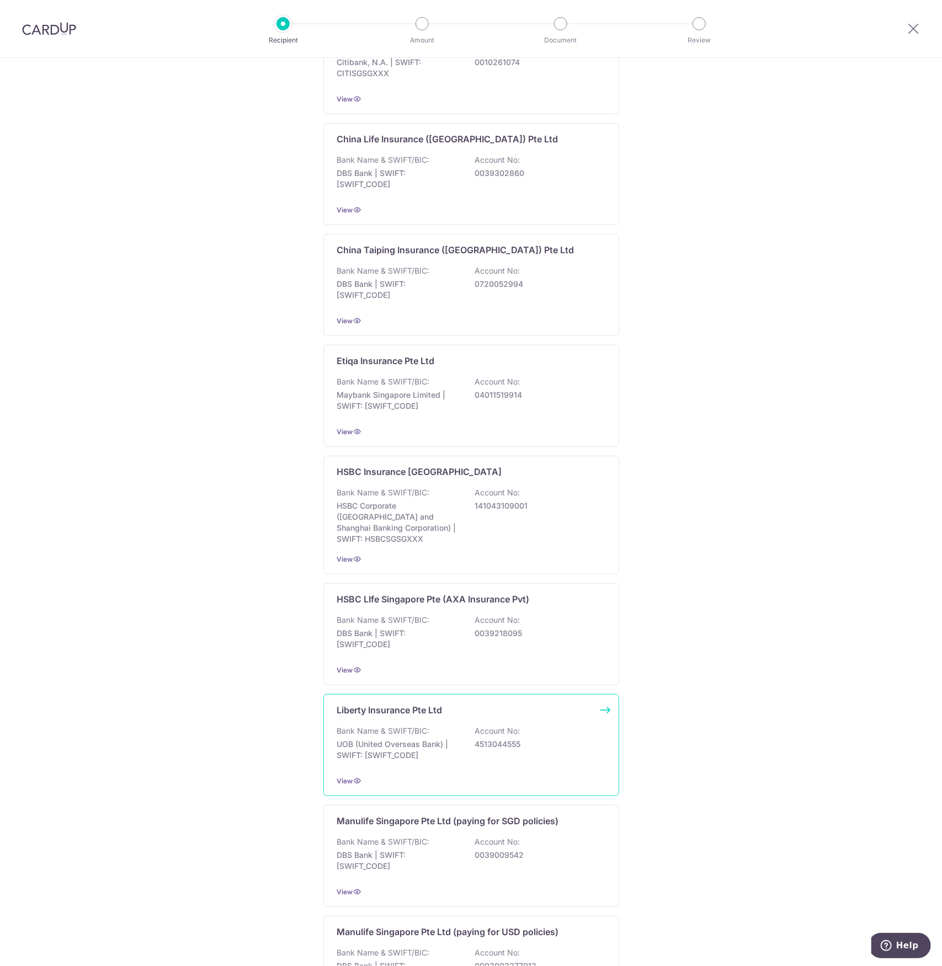
scroll to position [534, 0]
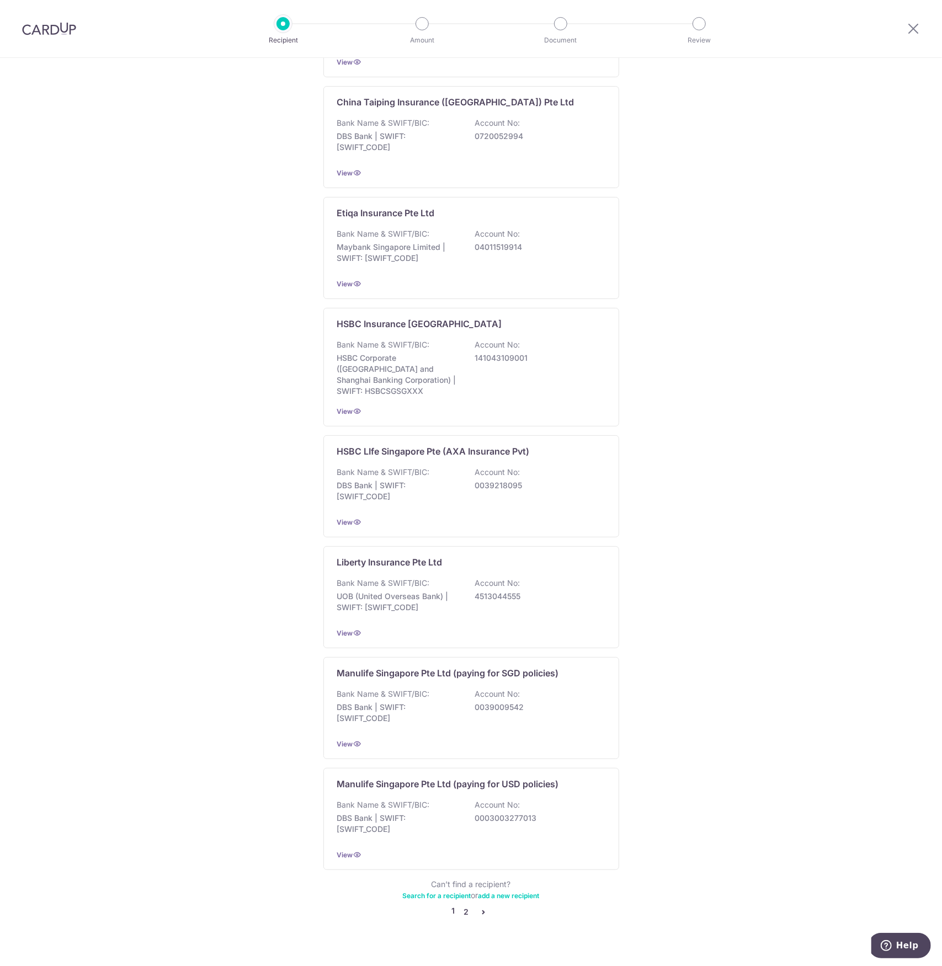
click at [460, 905] on link "2" at bounding box center [466, 911] width 13 height 13
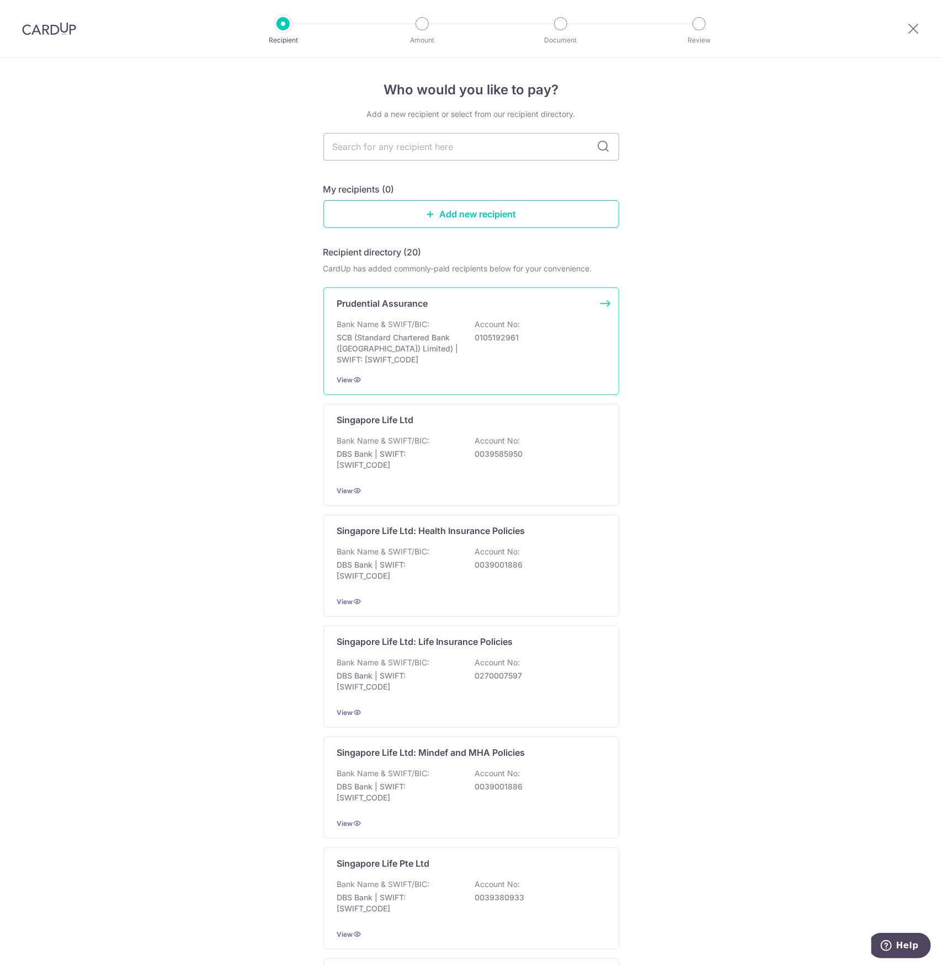
click at [484, 365] on div "Prudential Assurance Bank Name & SWIFT/BIC: SCB (Standard Chartered Bank (Singa…" at bounding box center [471, 341] width 296 height 108
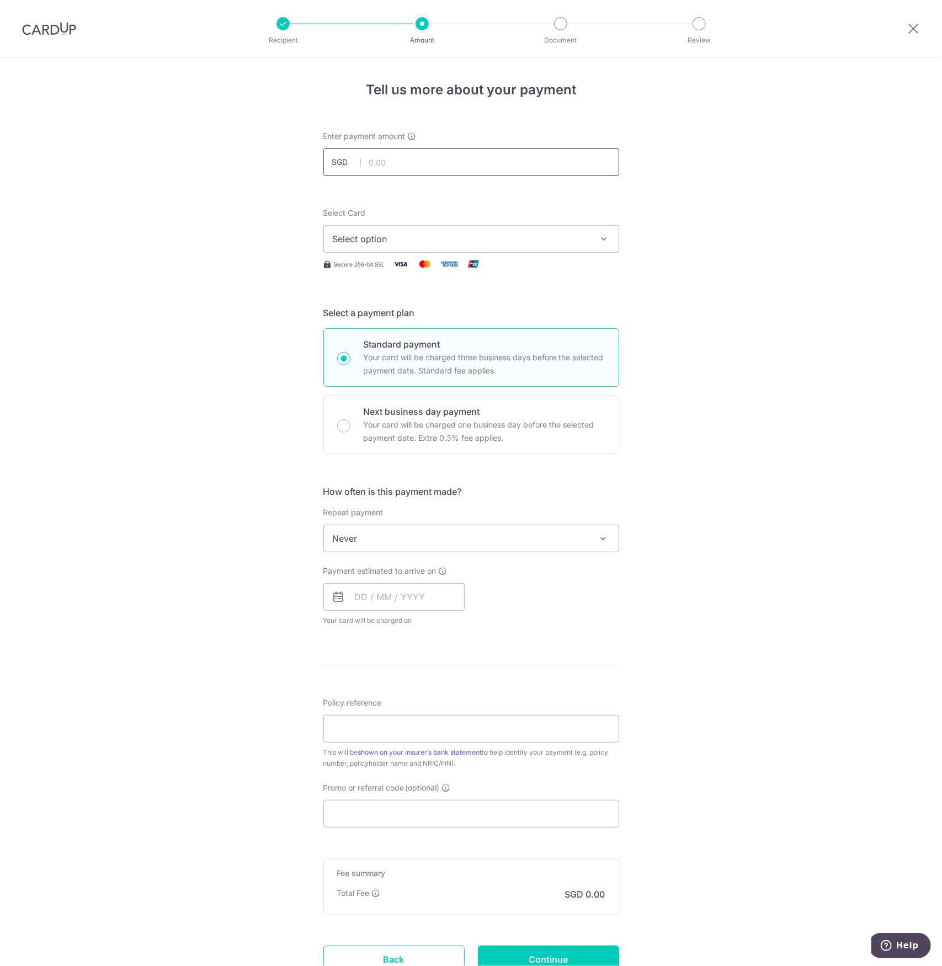
click at [398, 162] on input "text" at bounding box center [471, 162] width 296 height 28
type input "12,002.87"
click at [396, 233] on span "Select option" at bounding box center [461, 238] width 257 height 13
click at [386, 314] on span "**** 2715" at bounding box center [379, 317] width 40 height 13
click at [351, 588] on input "text" at bounding box center [393, 597] width 141 height 28
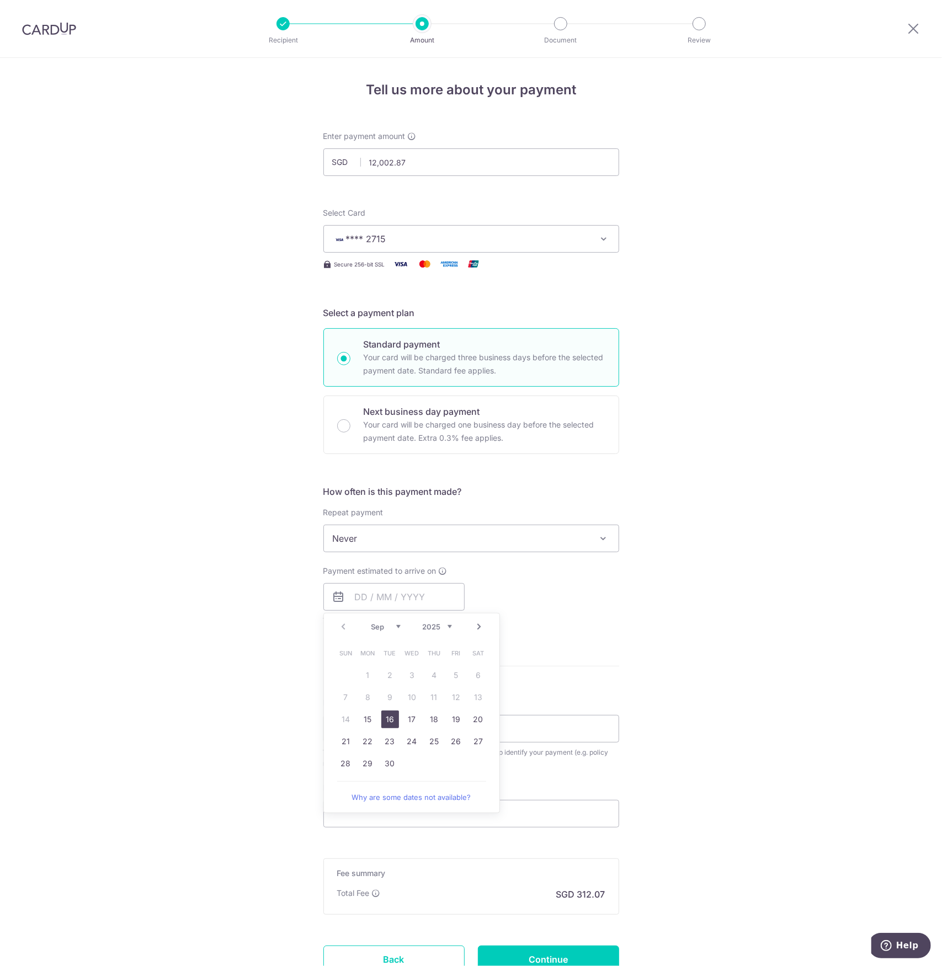
click at [383, 720] on link "16" at bounding box center [390, 720] width 18 height 18
type input "[DATE]"
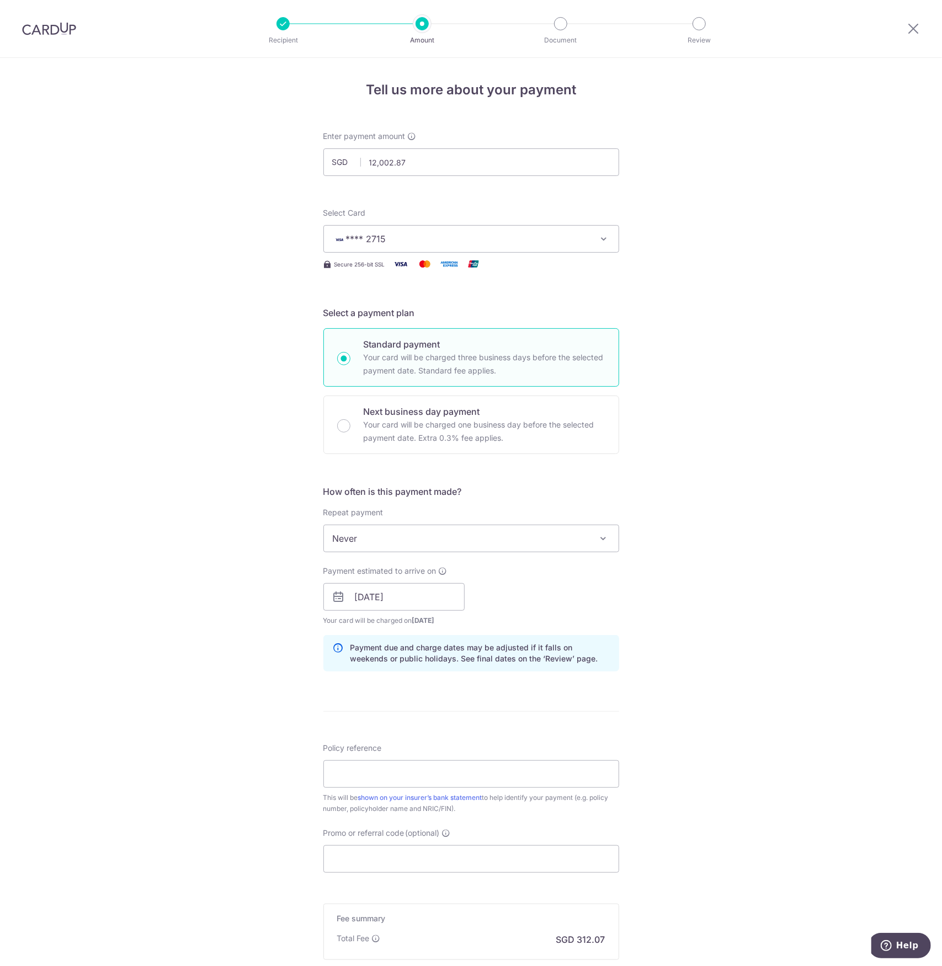
click at [675, 678] on div "Tell us more about your payment Enter payment amount SGD 12,002.87 12002.87 Sel…" at bounding box center [471, 579] width 942 height 1043
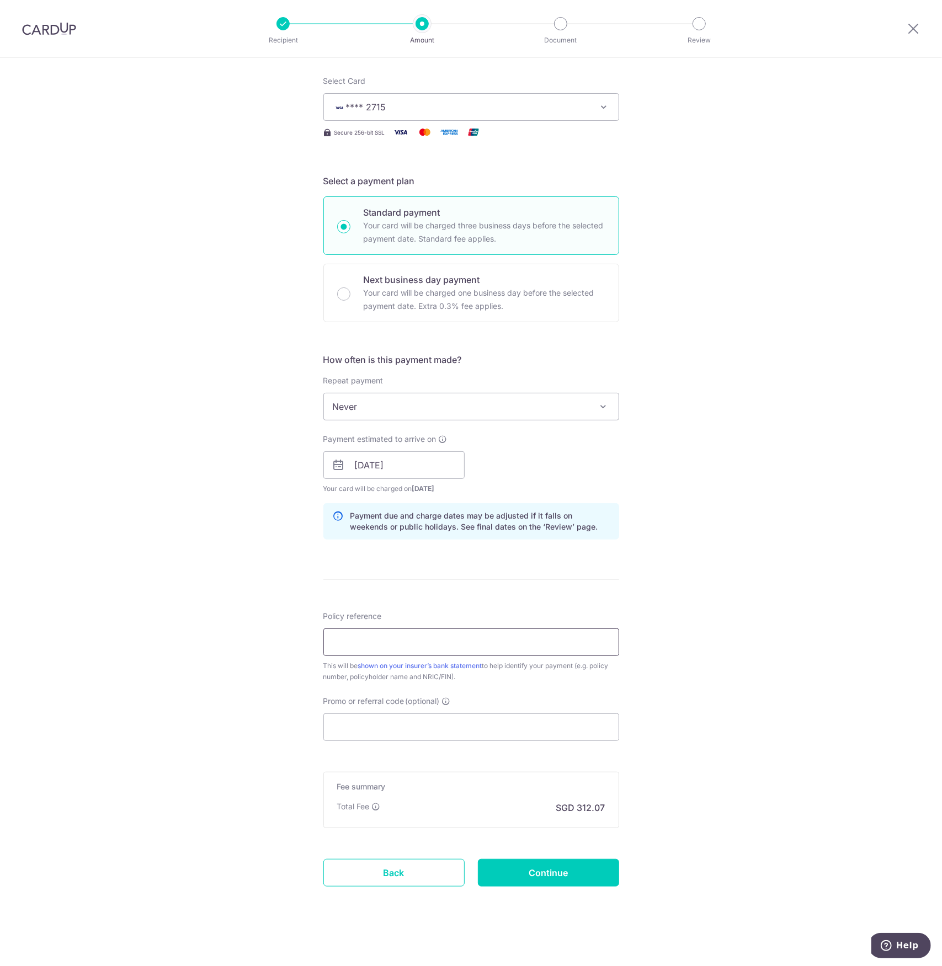
scroll to position [132, 0]
click at [393, 644] on input "Policy reference" at bounding box center [471, 642] width 296 height 28
type input "79326923 93876788"
click at [392, 717] on input "Promo or referral code (optional)" at bounding box center [471, 727] width 296 height 28
paste input "12,002.87"
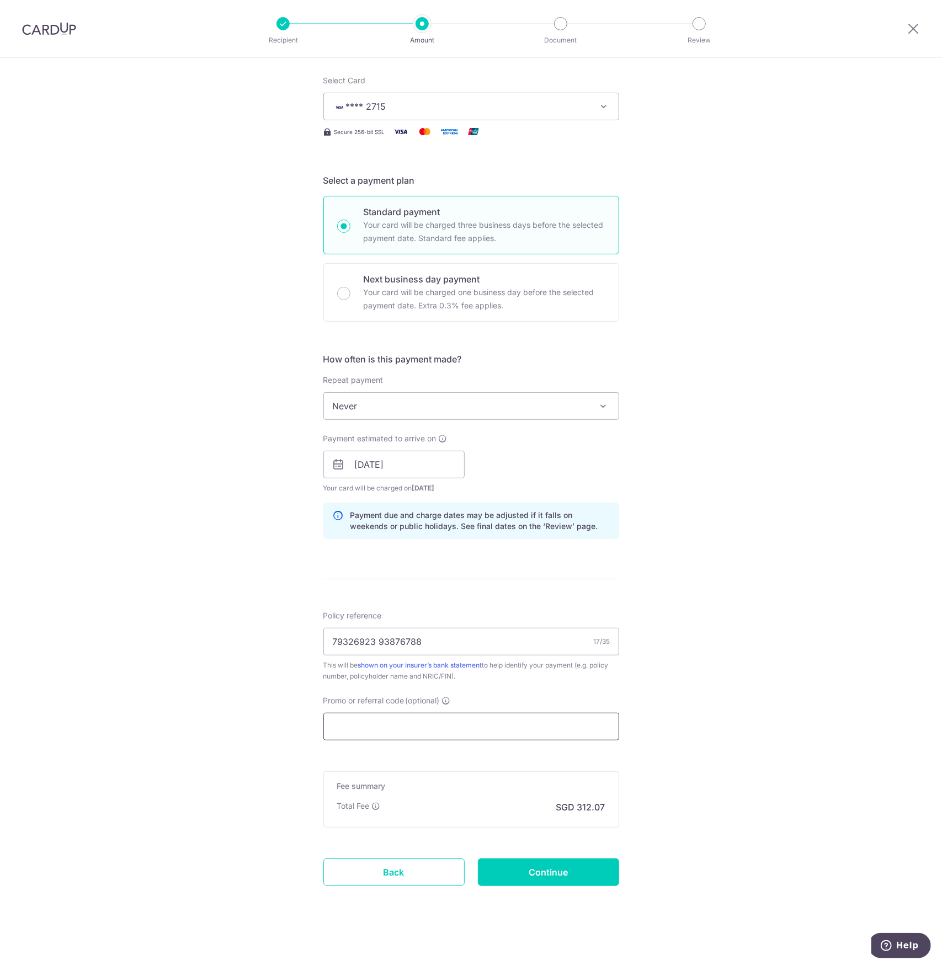
type input "12,002.87"
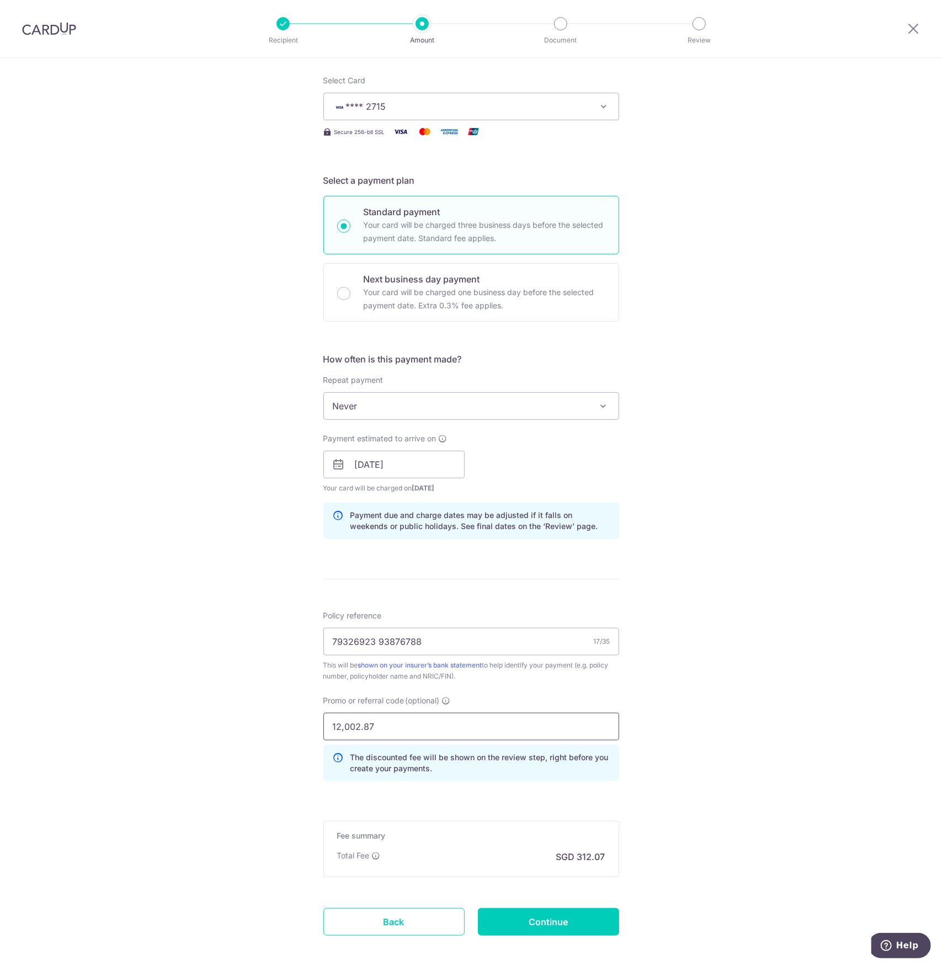
drag, startPoint x: 374, startPoint y: 721, endPoint x: 270, endPoint y: 720, distance: 103.7
click at [270, 720] on div "Tell us more about your payment Enter payment amount SGD 12,002.87 12002.87 Sel…" at bounding box center [471, 472] width 942 height 1093
drag, startPoint x: 390, startPoint y: 722, endPoint x: 265, endPoint y: 706, distance: 125.6
click at [265, 706] on div "Tell us more about your payment Enter payment amount SGD 12,002.87 12002.87 Sel…" at bounding box center [471, 472] width 942 height 1093
paste input "195"
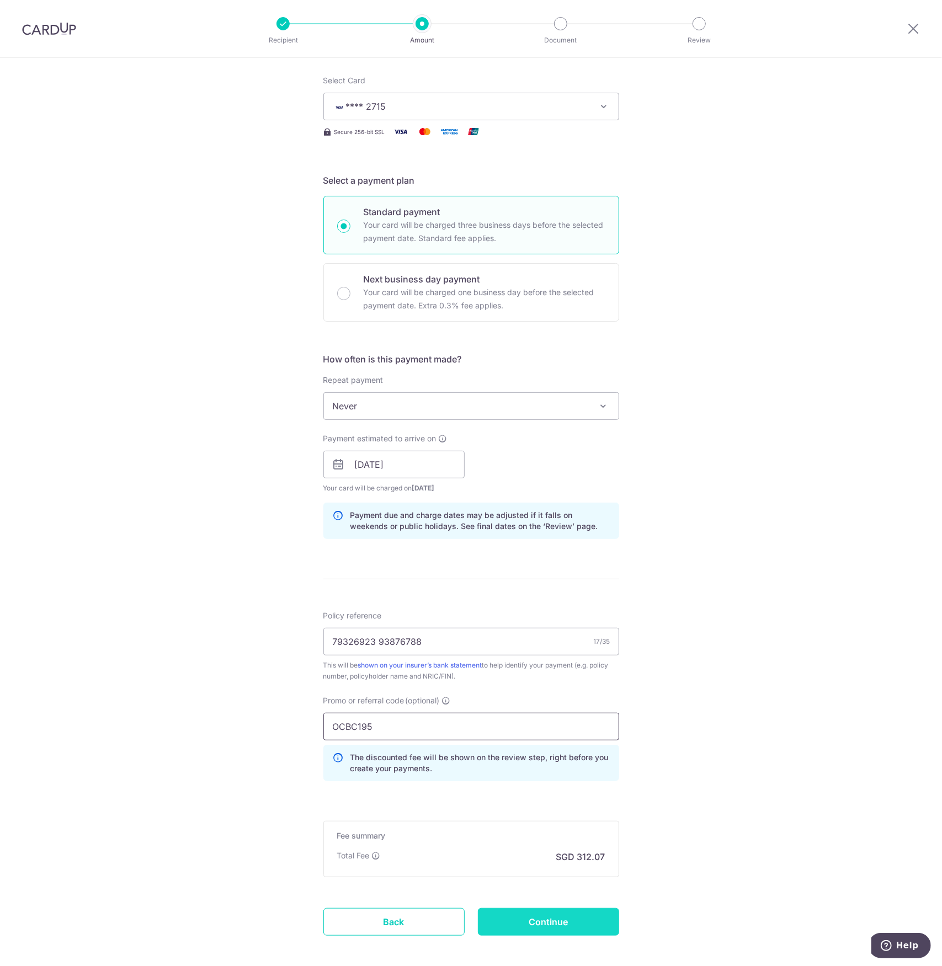
type input "OCBC195"
click at [493, 912] on input "Continue" at bounding box center [548, 922] width 141 height 28
type input "Create Schedule"
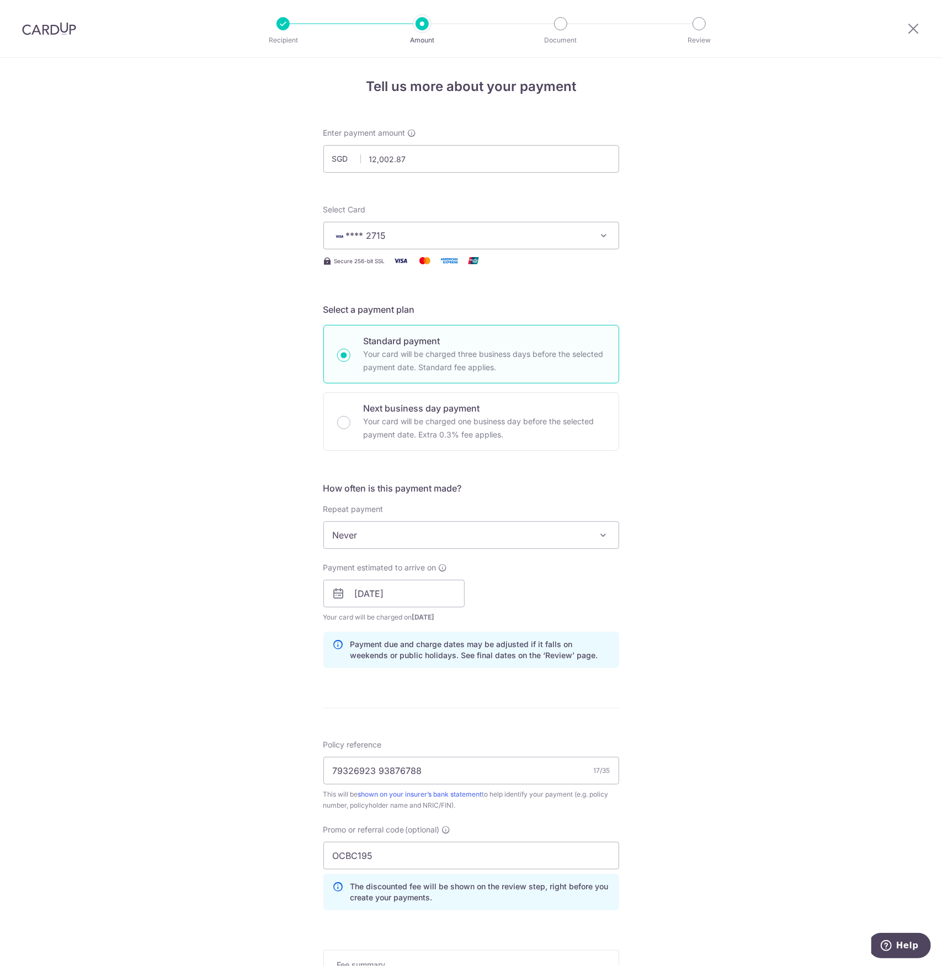
scroll to position [0, 0]
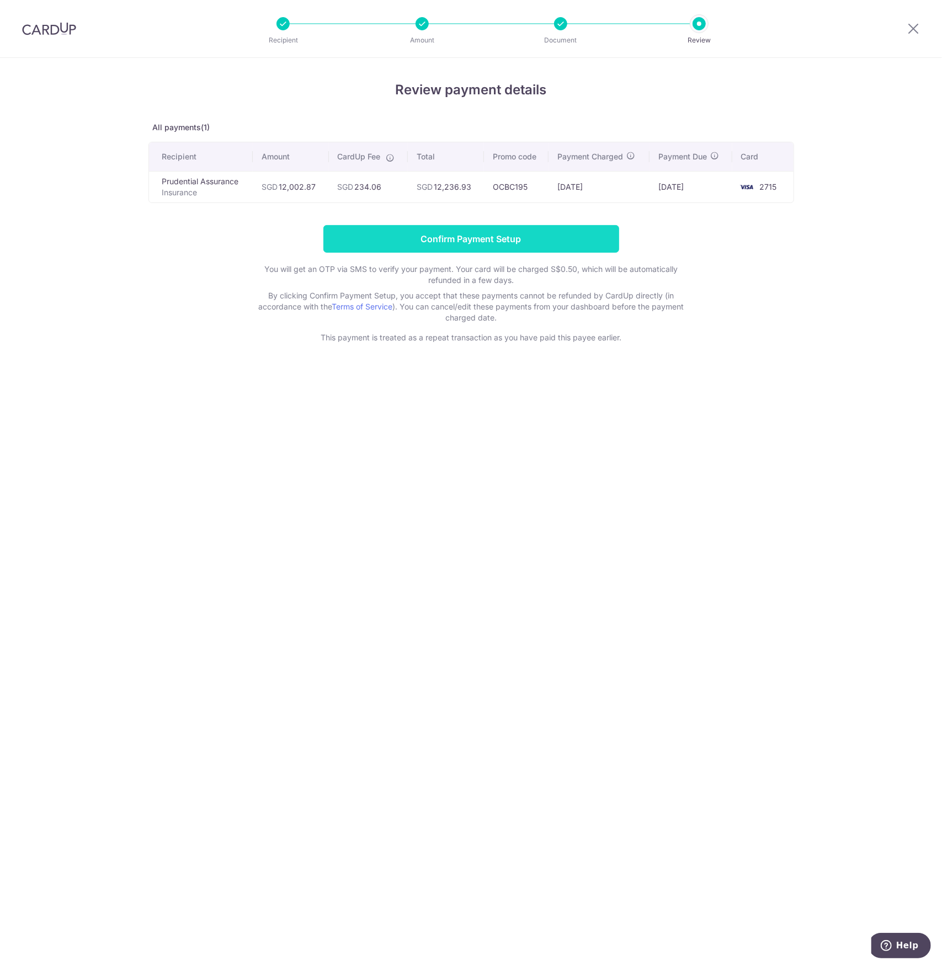
click at [503, 234] on input "Confirm Payment Setup" at bounding box center [471, 239] width 296 height 28
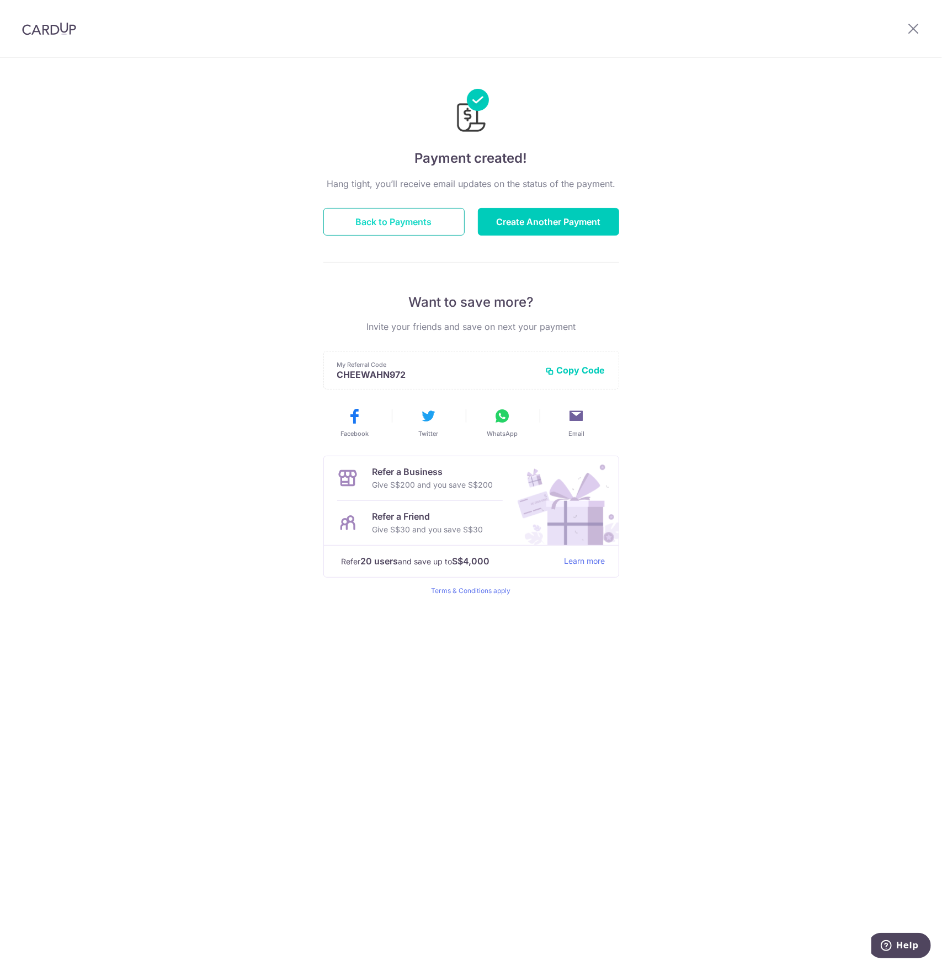
click at [398, 218] on button "Back to Payments" at bounding box center [393, 222] width 141 height 28
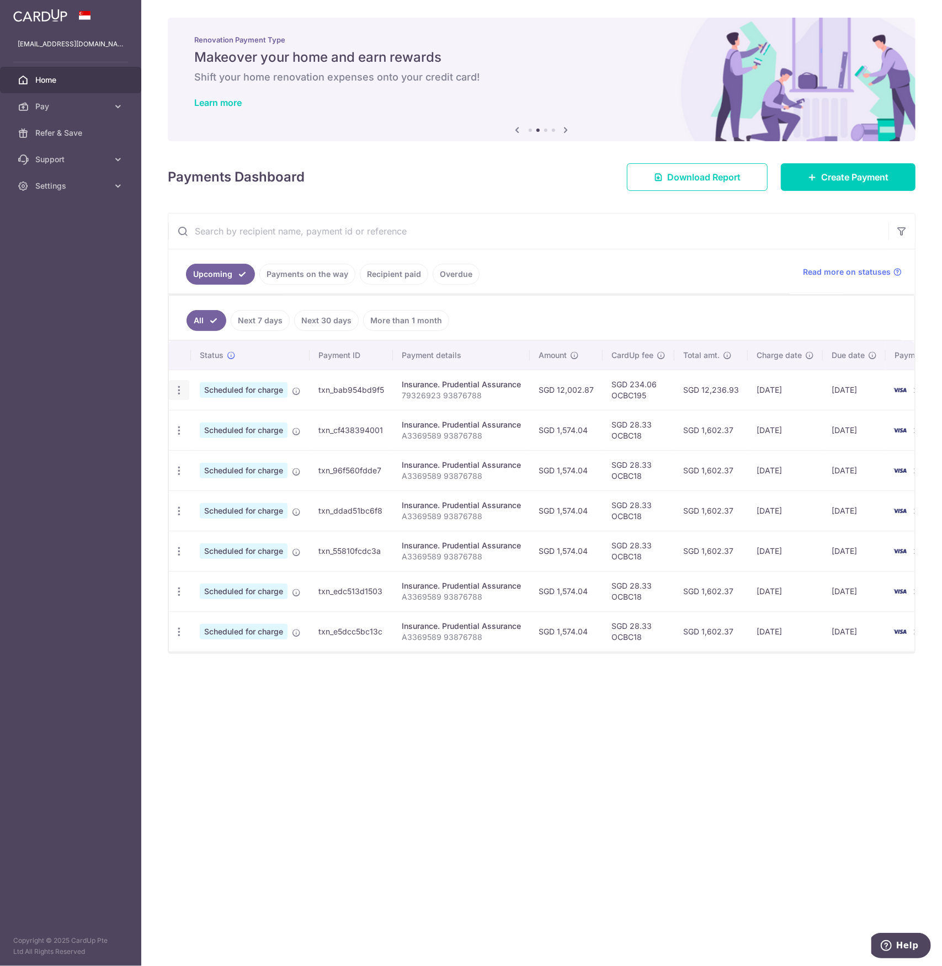
click at [180, 388] on icon "button" at bounding box center [179, 391] width 12 height 12
click at [313, 701] on div "× Pause Schedule Pause all future payments in this series Pause just this one p…" at bounding box center [541, 483] width 801 height 966
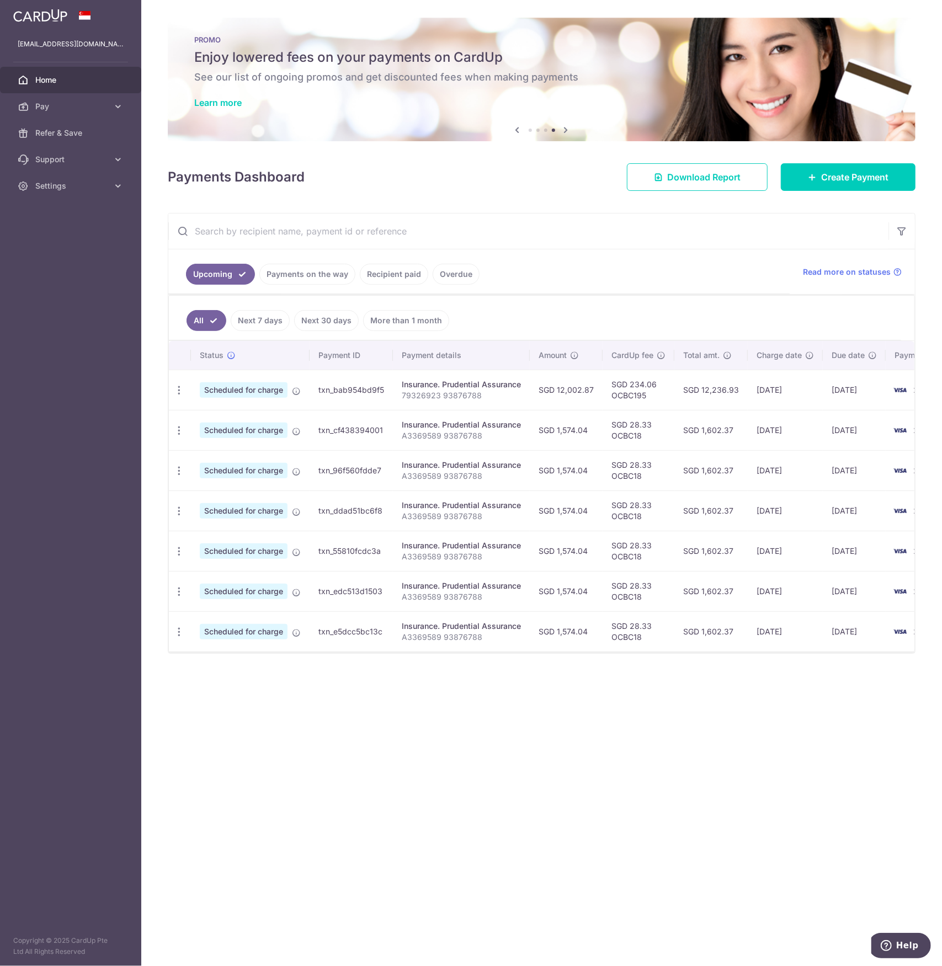
click at [519, 127] on icon at bounding box center [517, 130] width 13 height 14
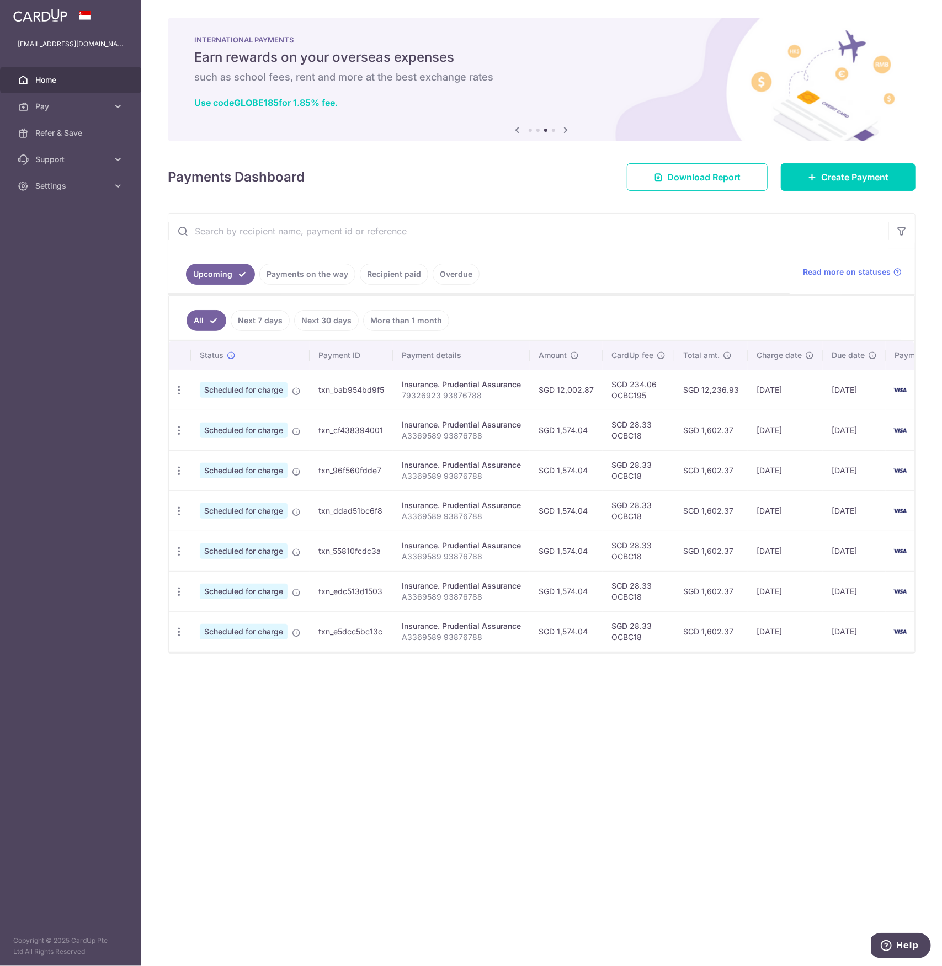
click at [461, 98] on div "Use code GLOBE185 for 1.85% fee." at bounding box center [541, 102] width 695 height 11
click at [514, 127] on icon at bounding box center [517, 130] width 13 height 14
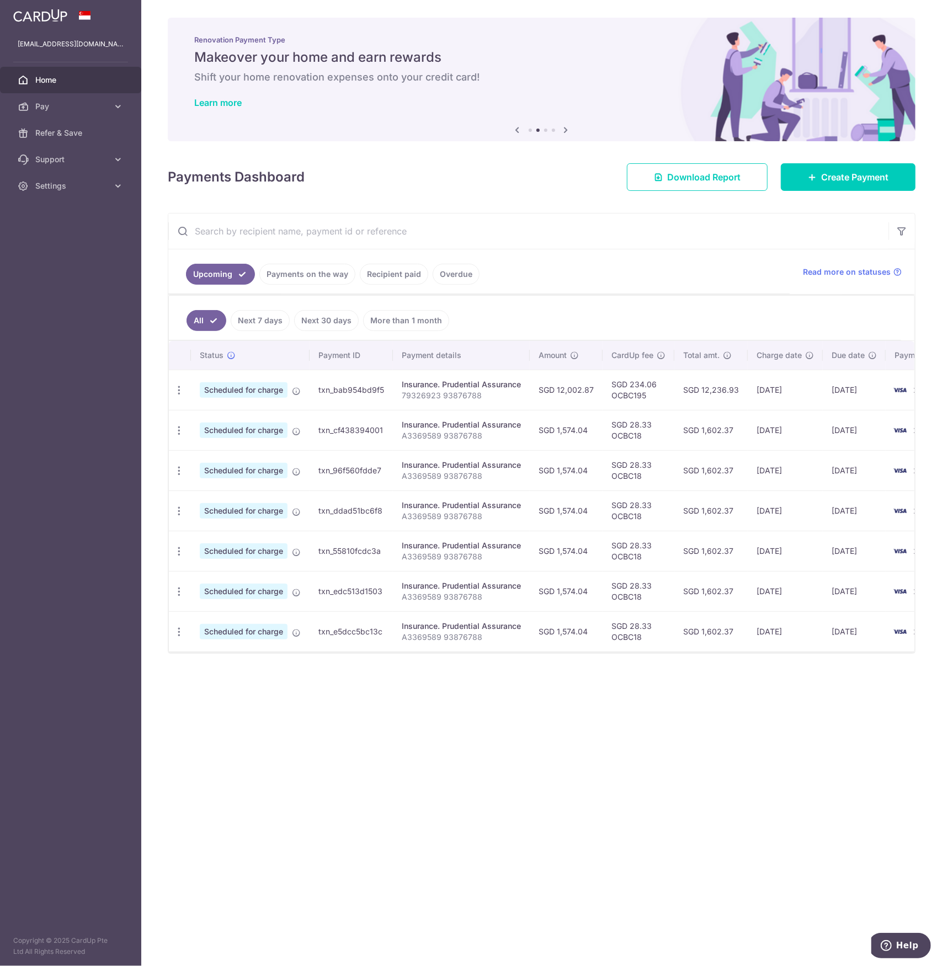
click at [514, 127] on icon at bounding box center [517, 130] width 13 height 14
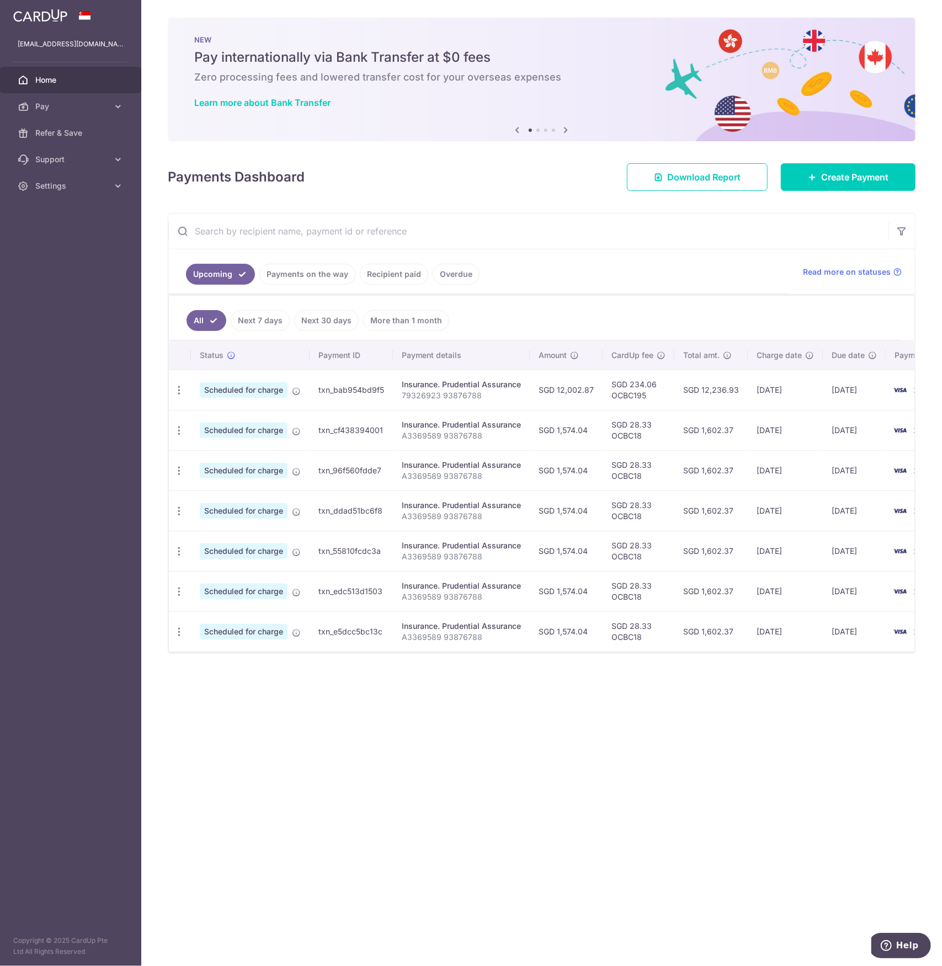
click at [514, 127] on icon at bounding box center [517, 130] width 13 height 14
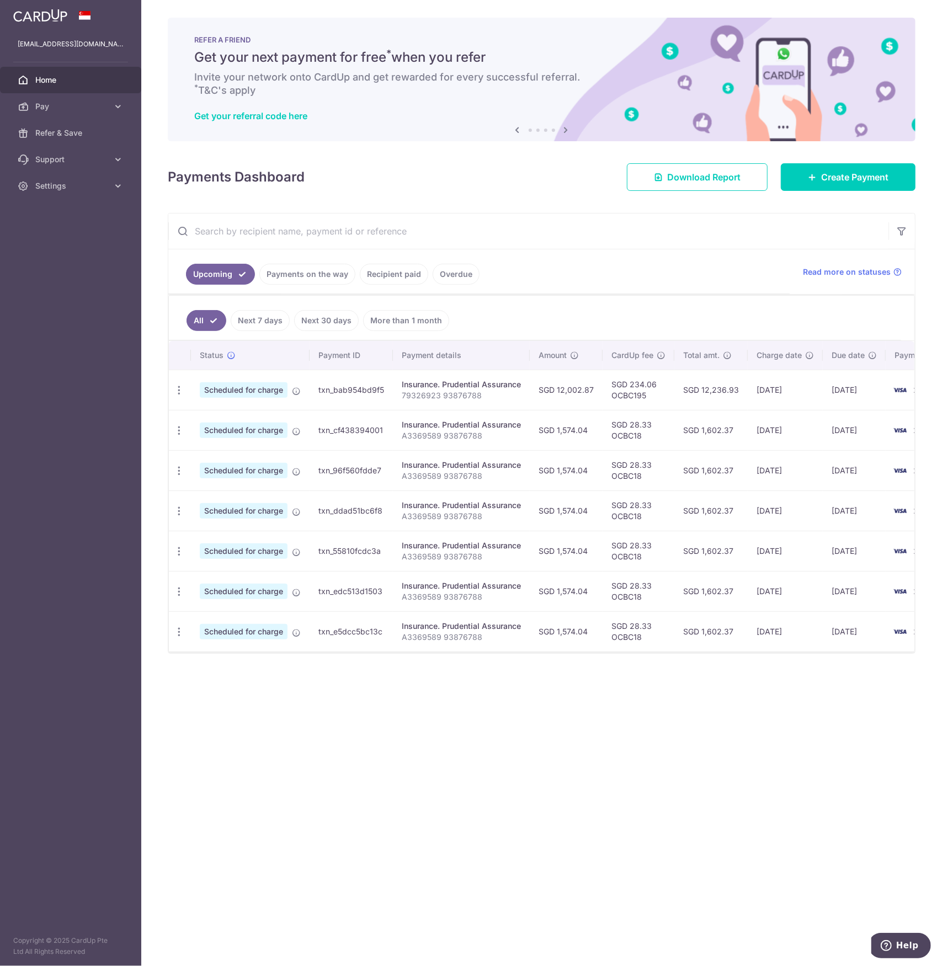
click at [320, 798] on div "× Pause Schedule Pause all future payments in this series Pause just this one p…" at bounding box center [541, 483] width 801 height 966
